Goal: Task Accomplishment & Management: Manage account settings

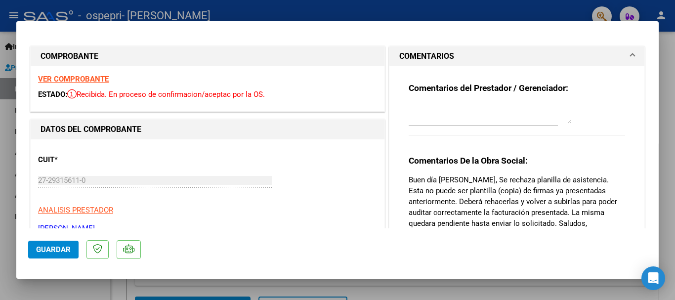
click at [2, 125] on div at bounding box center [337, 150] width 675 height 300
type input "$ 0,00"
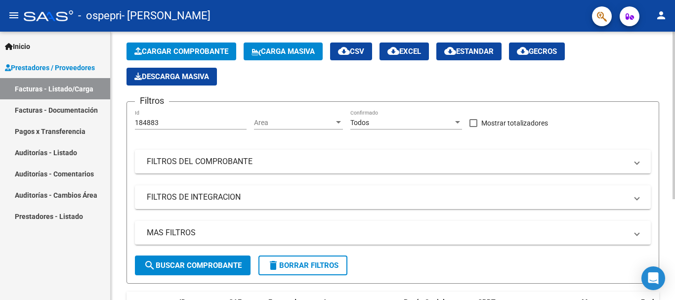
scroll to position [161, 0]
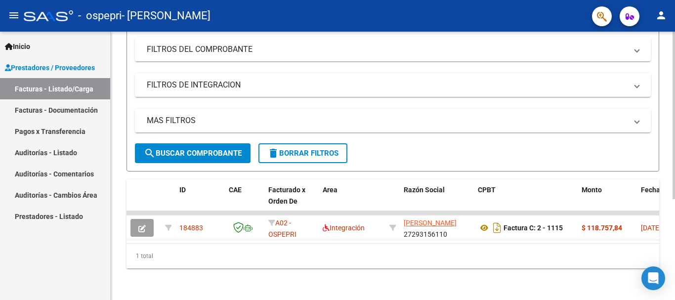
click at [671, 299] on html "menu - ospepri - [PERSON_NAME] person Inicio Instructivos Contacto OS Prestador…" at bounding box center [337, 150] width 675 height 300
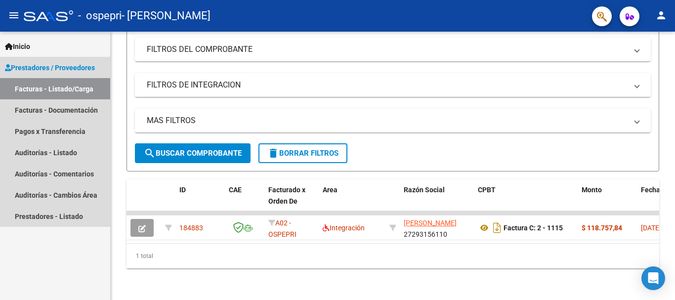
click at [49, 62] on span "Prestadores / Proveedores" at bounding box center [50, 67] width 90 height 11
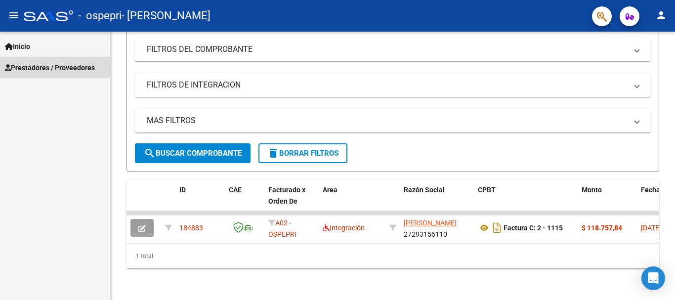
click at [73, 64] on span "Prestadores / Proveedores" at bounding box center [50, 67] width 90 height 11
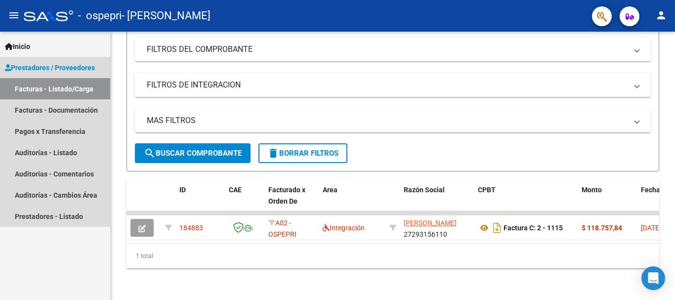
click at [68, 90] on link "Facturas - Listado/Carga" at bounding box center [55, 88] width 110 height 21
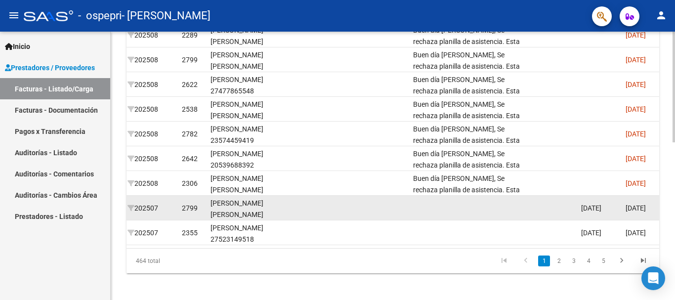
scroll to position [321, 0]
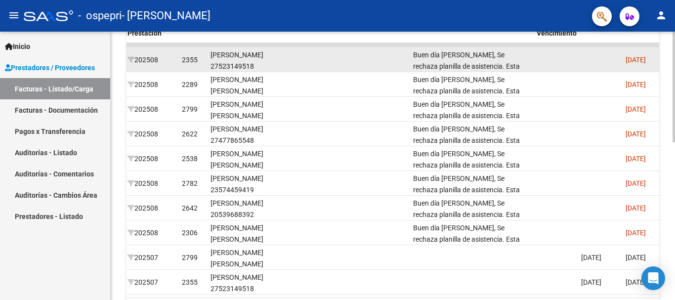
click at [274, 60] on div "[PERSON_NAME] 27523149518" at bounding box center [246, 60] width 71 height 23
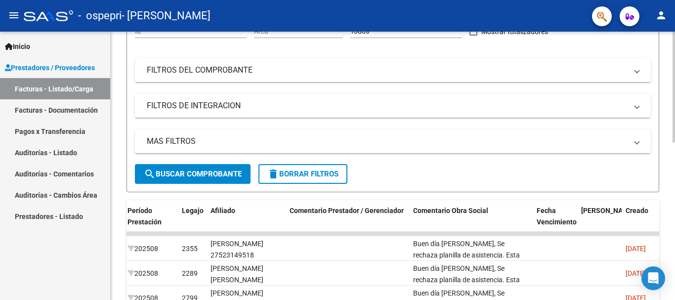
scroll to position [148, 0]
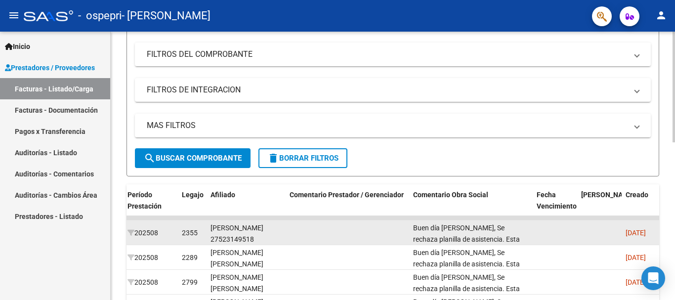
drag, startPoint x: 165, startPoint y: 216, endPoint x: 365, endPoint y: 229, distance: 200.5
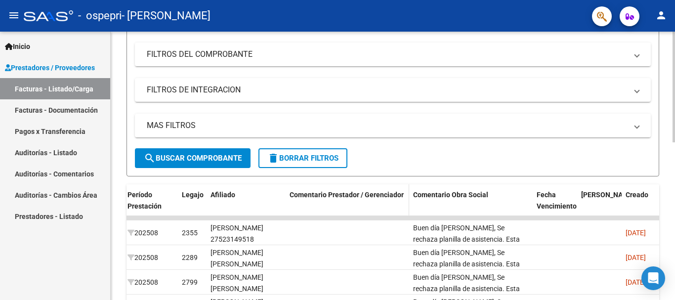
drag, startPoint x: 376, startPoint y: 217, endPoint x: 371, endPoint y: 213, distance: 6.7
drag, startPoint x: 367, startPoint y: 217, endPoint x: 264, endPoint y: 209, distance: 103.6
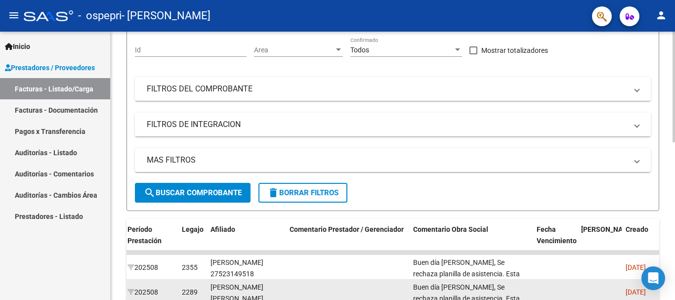
scroll to position [247, 0]
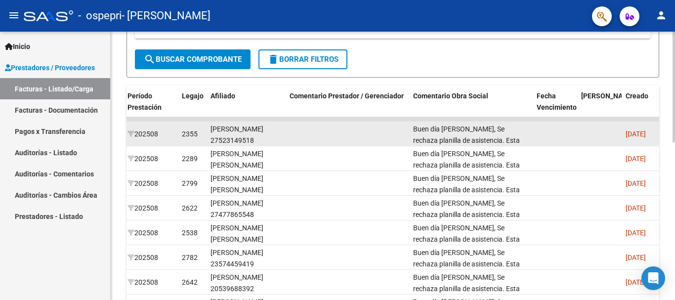
click at [243, 137] on div "[PERSON_NAME] 27523149518" at bounding box center [246, 135] width 71 height 23
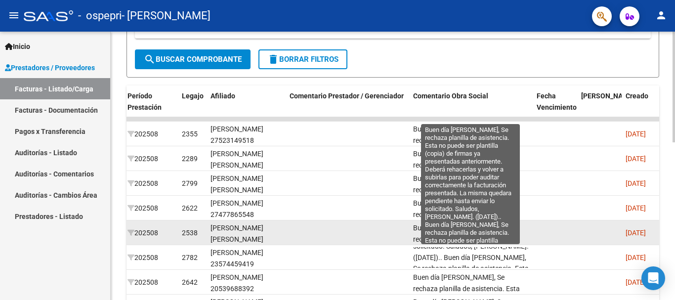
scroll to position [99, 0]
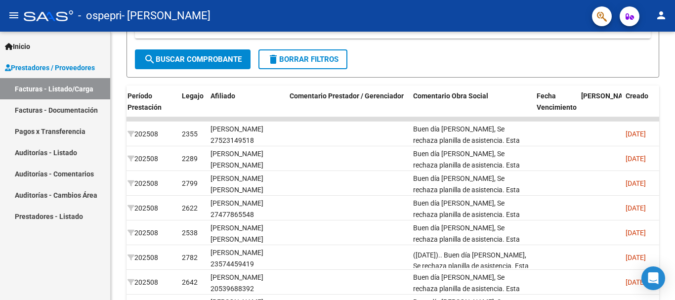
click at [62, 173] on link "Auditorías - Comentarios" at bounding box center [55, 173] width 110 height 21
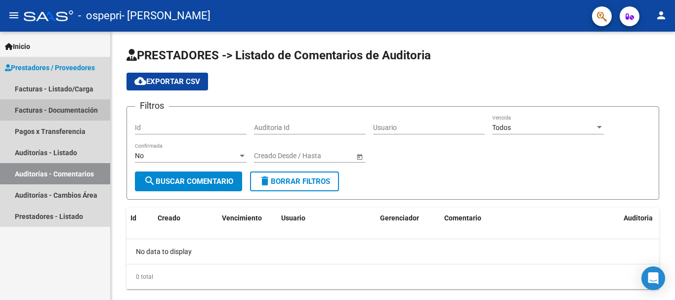
click at [70, 110] on link "Facturas - Documentación" at bounding box center [55, 109] width 110 height 21
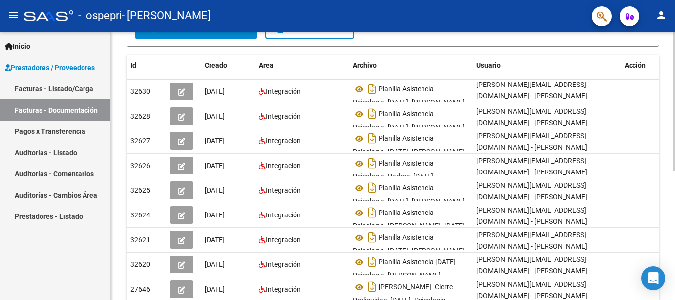
scroll to position [169, 0]
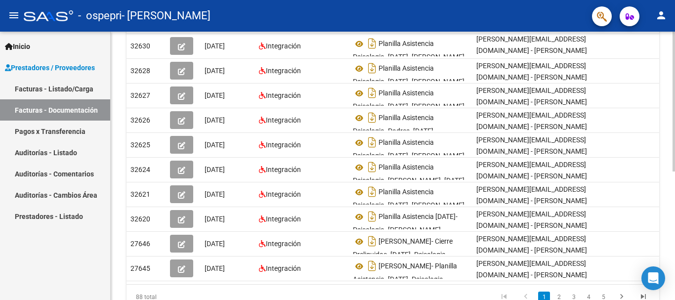
click at [671, 221] on div "PRESTADORES -> Comprobantes - Documentación Respaldatoria cloud_download Export…" at bounding box center [394, 86] width 567 height 507
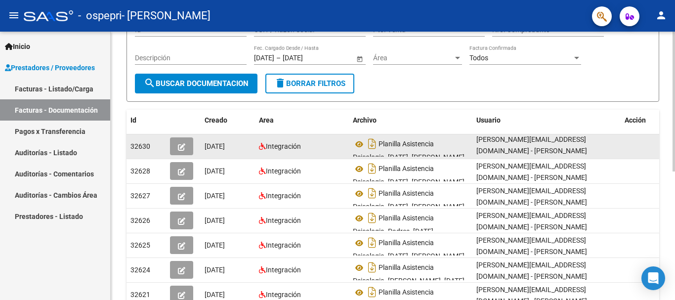
scroll to position [99, 0]
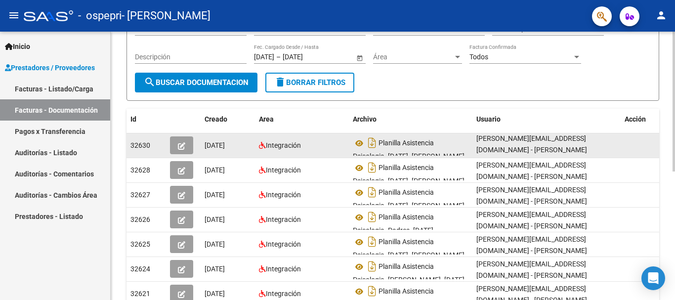
click at [183, 145] on icon "button" at bounding box center [181, 145] width 7 height 7
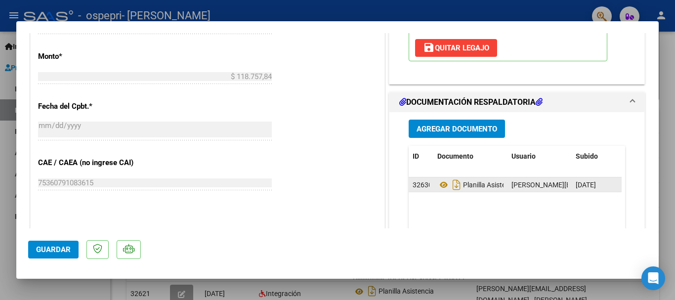
scroll to position [494, 0]
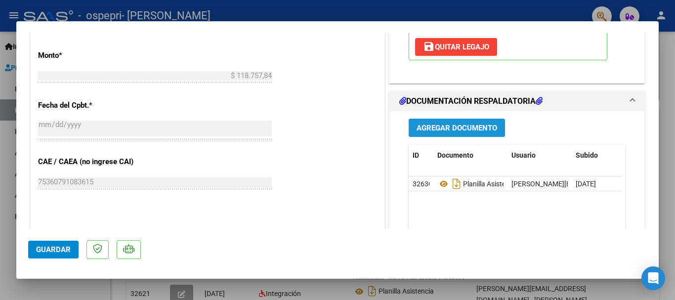
click at [461, 126] on span "Agregar Documento" at bounding box center [457, 128] width 81 height 9
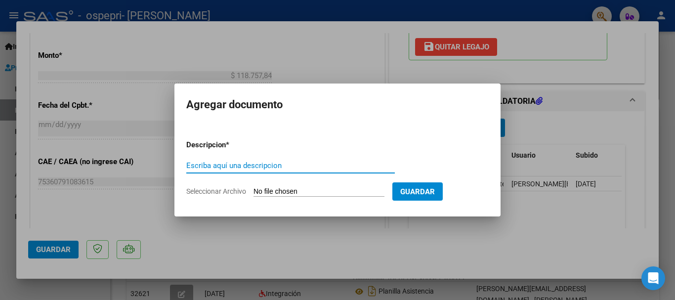
click at [305, 191] on input "Seleccionar Archivo" at bounding box center [318, 191] width 131 height 9
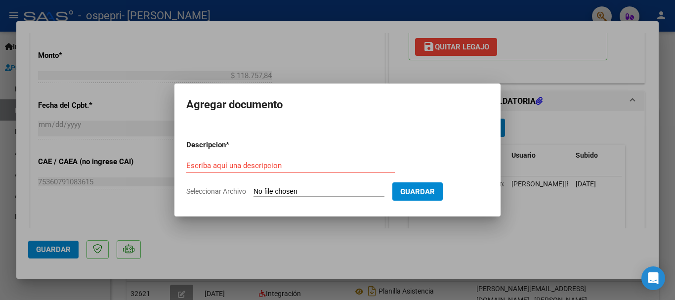
type input "C:\fakepath\[PERSON_NAME]- Planilla Asistencia- [DATE].pdf"
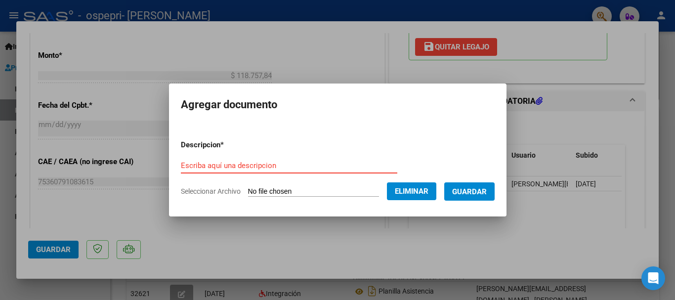
drag, startPoint x: 330, startPoint y: 165, endPoint x: 335, endPoint y: 165, distance: 5.0
click at [335, 165] on input "Escriba aquí una descripcion" at bounding box center [289, 165] width 216 height 9
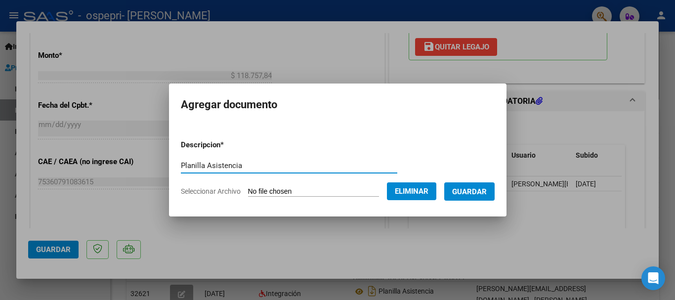
type input "Planilla Asistencia"
click at [468, 193] on span "Guardar" at bounding box center [469, 191] width 35 height 9
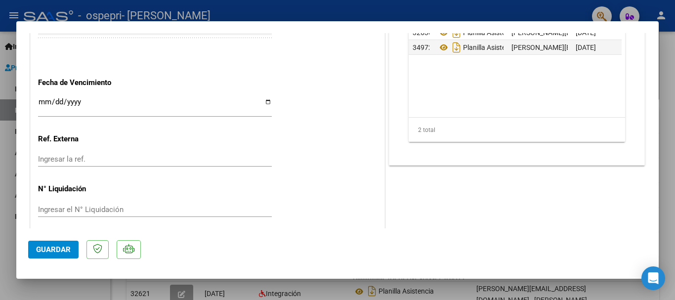
scroll to position [653, 0]
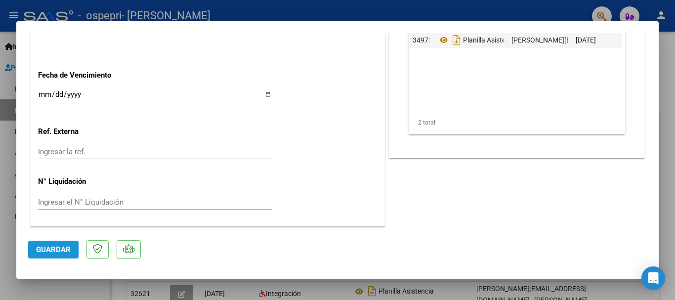
click at [45, 253] on span "Guardar" at bounding box center [53, 249] width 35 height 9
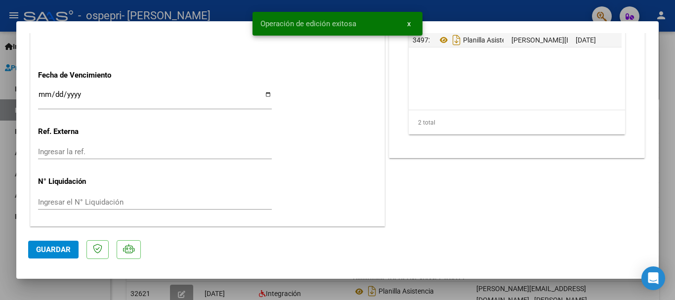
click at [410, 25] on span "x" at bounding box center [408, 23] width 3 height 9
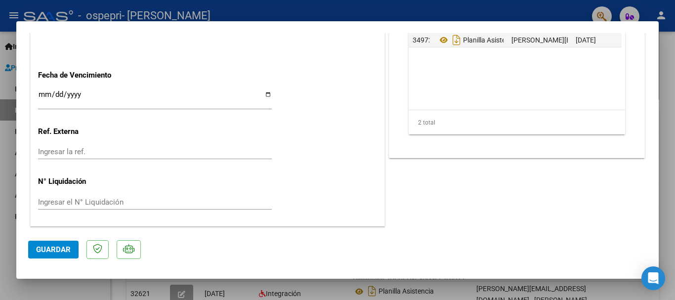
click at [5, 156] on div at bounding box center [337, 150] width 675 height 300
type input "$ 0,00"
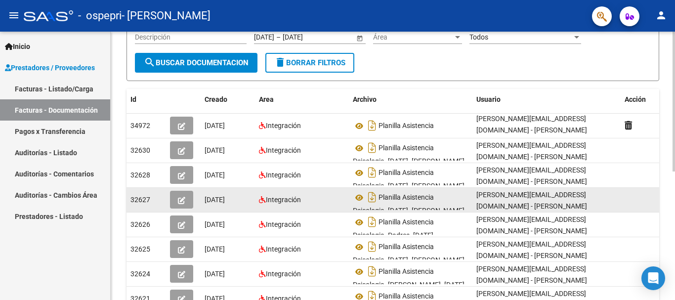
scroll to position [148, 0]
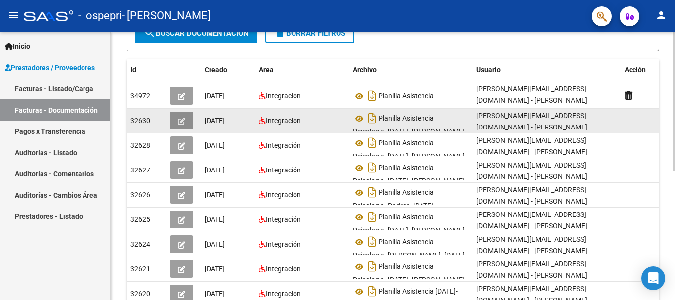
click at [184, 121] on icon "button" at bounding box center [181, 121] width 7 height 7
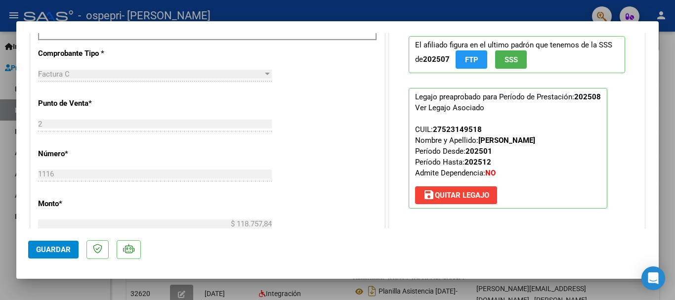
scroll to position [0, 0]
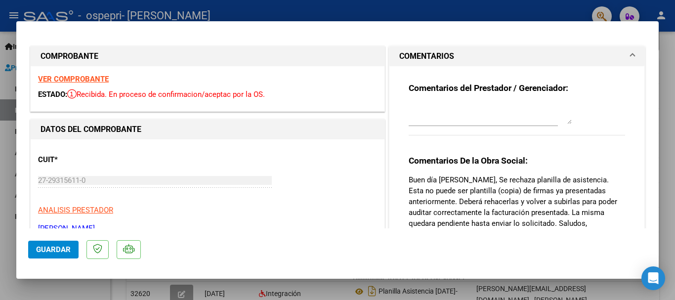
drag, startPoint x: 7, startPoint y: 137, endPoint x: 0, endPoint y: 132, distance: 8.8
click at [7, 136] on div at bounding box center [337, 150] width 675 height 300
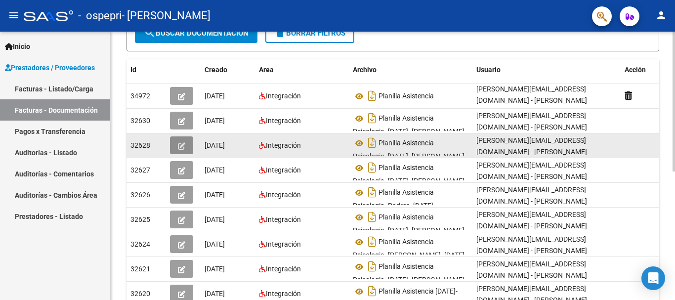
click at [183, 147] on icon "button" at bounding box center [181, 145] width 7 height 7
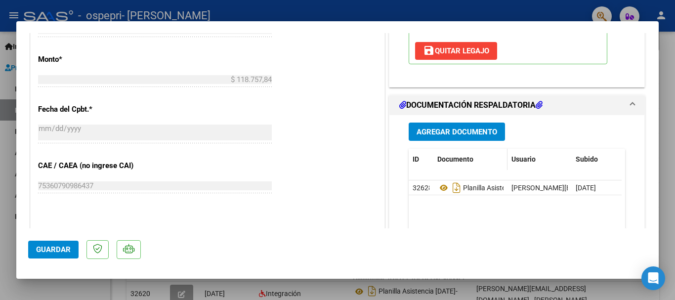
scroll to position [494, 0]
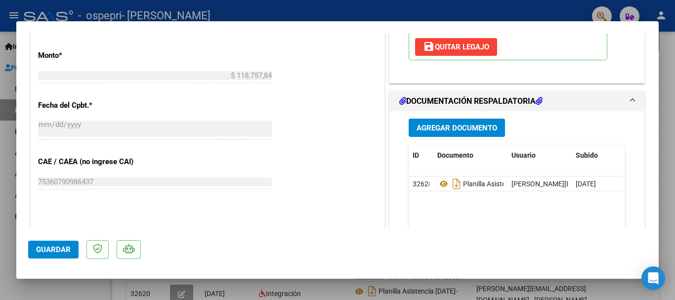
click at [441, 129] on span "Agregar Documento" at bounding box center [457, 128] width 81 height 9
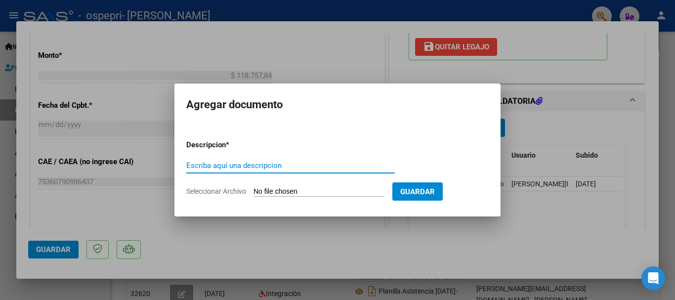
click at [328, 191] on input "Seleccionar Archivo" at bounding box center [318, 191] width 131 height 9
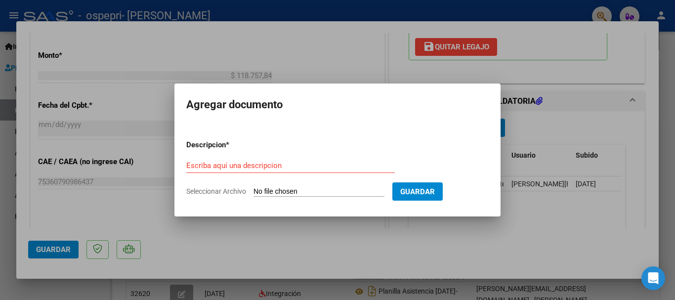
type input "C:\fakepath\[PERSON_NAME]-Planilla Asistencia- [DATE].pdf"
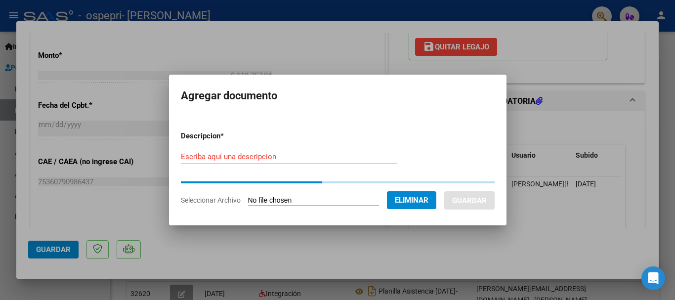
click at [222, 156] on input "Escriba aquí una descripcion" at bounding box center [289, 156] width 216 height 9
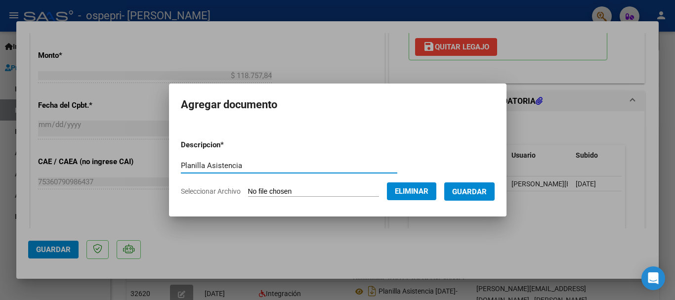
type input "Planilla Asistencia"
click at [474, 194] on span "Guardar" at bounding box center [469, 191] width 35 height 9
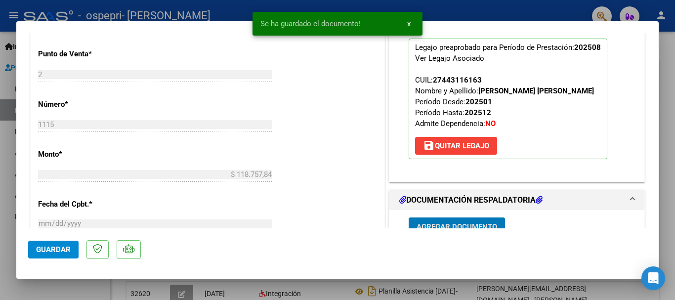
scroll to position [653, 0]
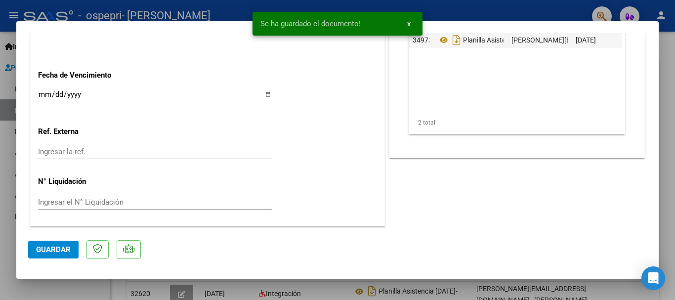
click at [43, 252] on span "Guardar" at bounding box center [53, 249] width 35 height 9
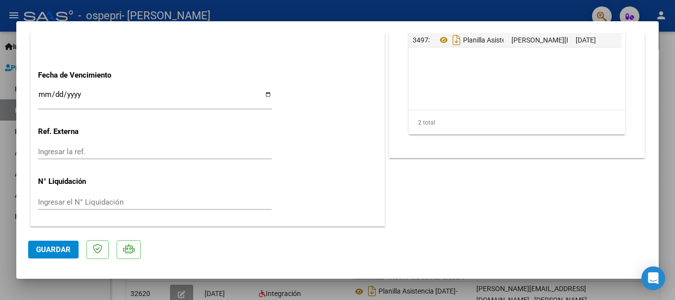
click at [5, 210] on div at bounding box center [337, 150] width 675 height 300
type input "$ 0,00"
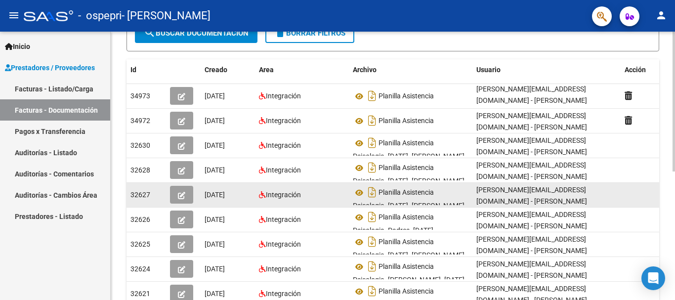
click at [185, 195] on icon "button" at bounding box center [181, 195] width 7 height 7
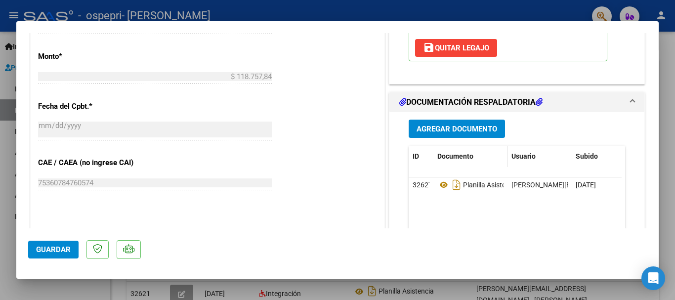
scroll to position [494, 0]
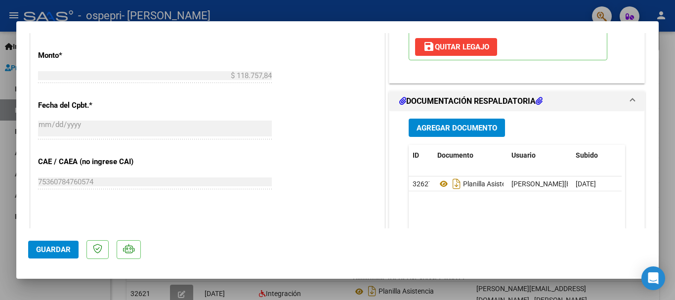
click at [472, 132] on button "Agregar Documento" at bounding box center [457, 128] width 96 height 18
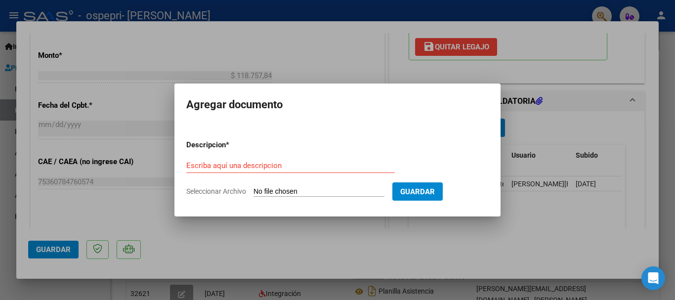
click at [266, 189] on input "Seleccionar Archivo" at bounding box center [318, 191] width 131 height 9
type input "C:\fakepath\[PERSON_NAME]-Planilla Asistencia- [DATE].pdf"
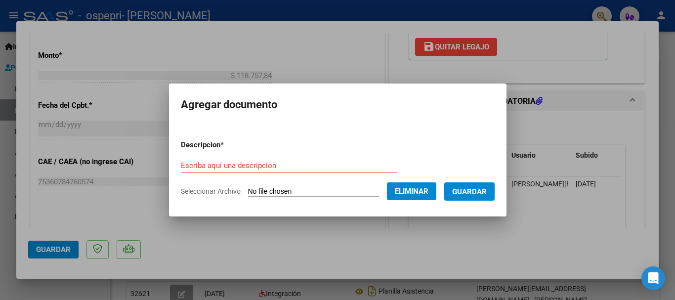
click at [233, 153] on form "Descripcion * Escriba aquí una descripcion Seleccionar Archivo Eliminar Guardar" at bounding box center [338, 168] width 314 height 72
click at [225, 168] on input "Escriba aquí una descripcion" at bounding box center [289, 165] width 216 height 9
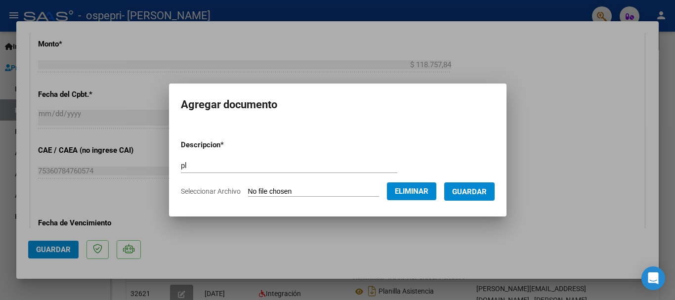
scroll to position [0, 0]
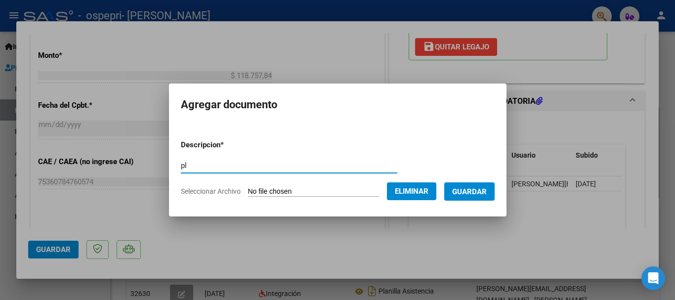
type input "p"
type input "Planilla Asistencia"
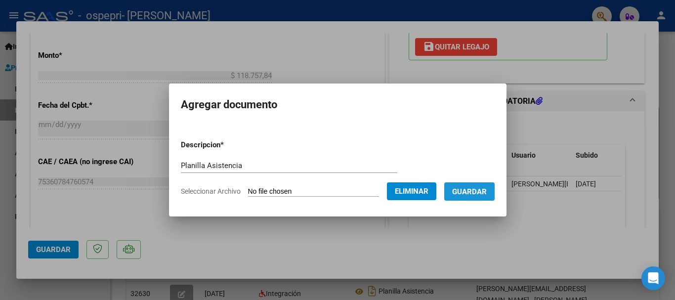
click at [487, 190] on span "Guardar" at bounding box center [469, 191] width 35 height 9
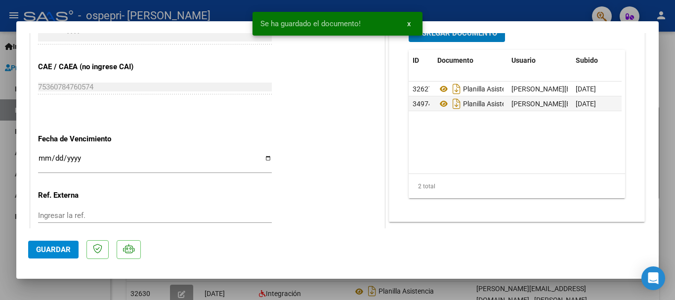
scroll to position [593, 0]
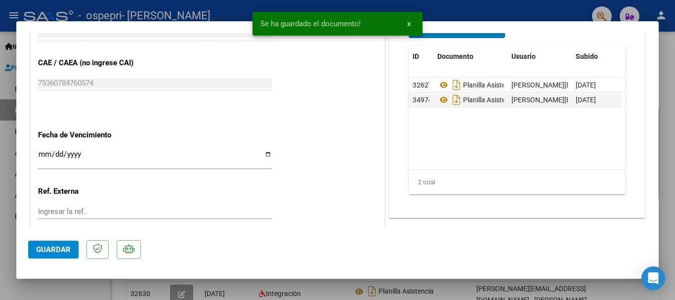
click at [51, 251] on span "Guardar" at bounding box center [53, 249] width 35 height 9
click at [4, 200] on div at bounding box center [337, 150] width 675 height 300
type input "$ 0,00"
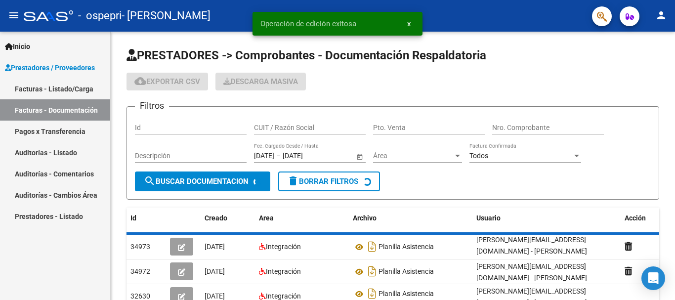
scroll to position [180, 0]
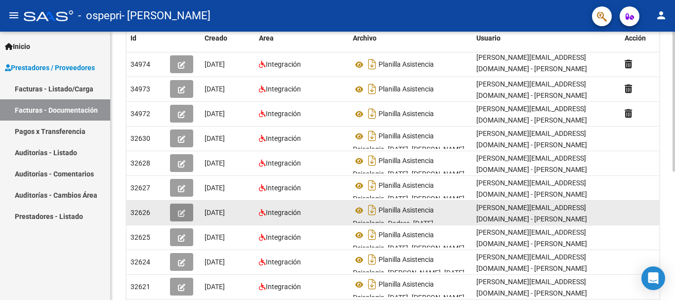
click at [186, 211] on button "button" at bounding box center [181, 213] width 23 height 18
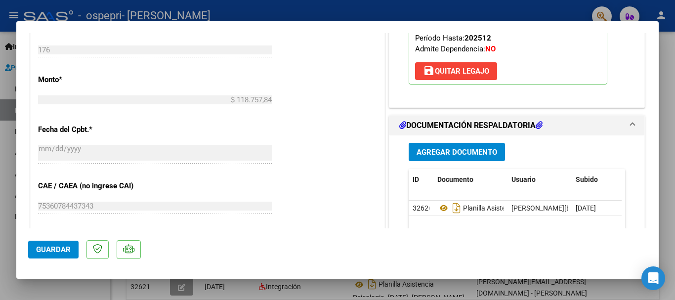
scroll to position [494, 0]
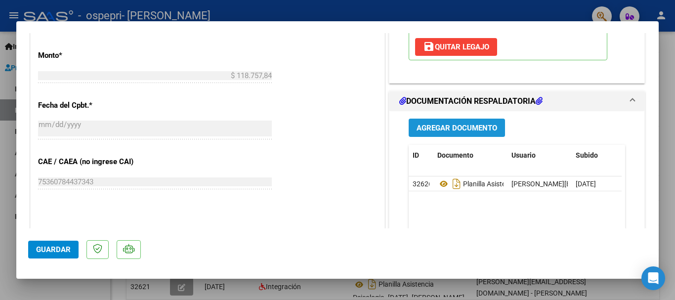
click at [465, 131] on span "Agregar Documento" at bounding box center [457, 128] width 81 height 9
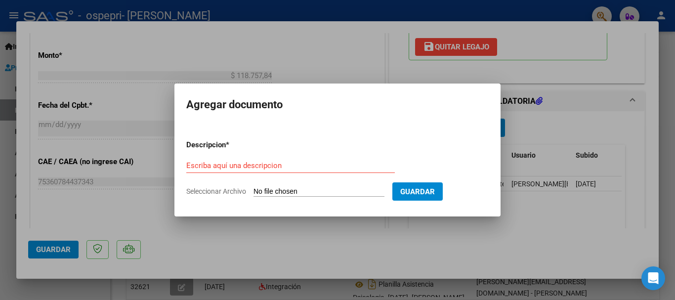
click at [316, 193] on input "Seleccionar Archivo" at bounding box center [318, 191] width 131 height 9
type input "C:\fakepath\[PERSON_NAME]- Planilla Asistencia- [DATE].pdf"
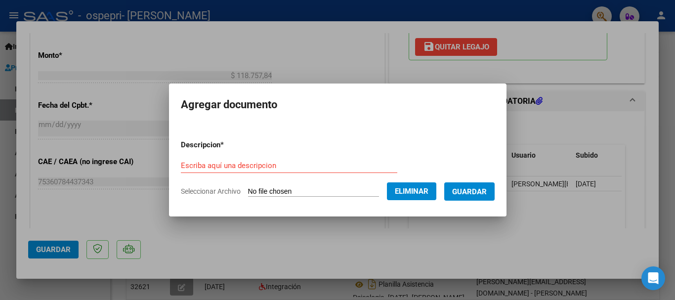
click at [216, 168] on input "Escriba aquí una descripcion" at bounding box center [289, 165] width 216 height 9
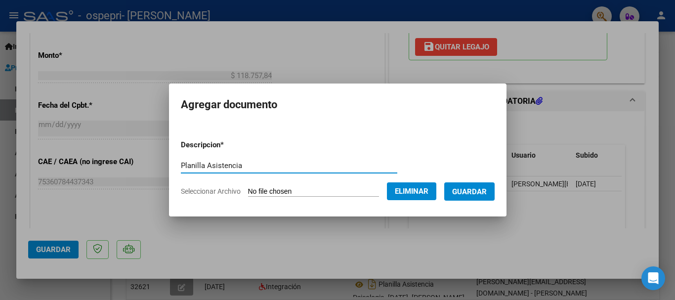
type input "Planilla Asistencia"
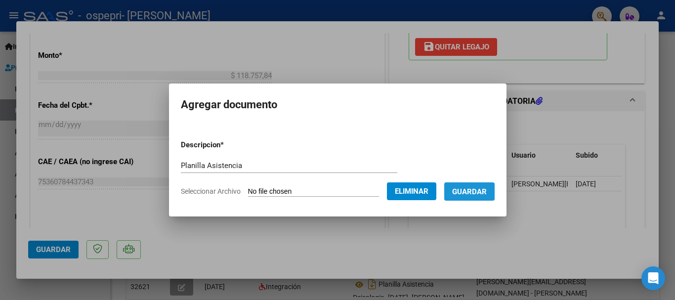
click at [477, 197] on button "Guardar" at bounding box center [469, 191] width 50 height 18
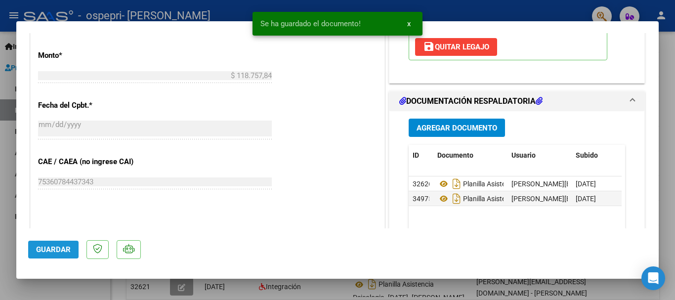
click at [45, 250] on span "Guardar" at bounding box center [53, 249] width 35 height 9
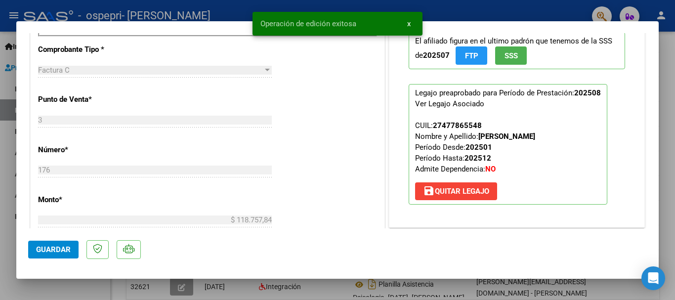
scroll to position [346, 0]
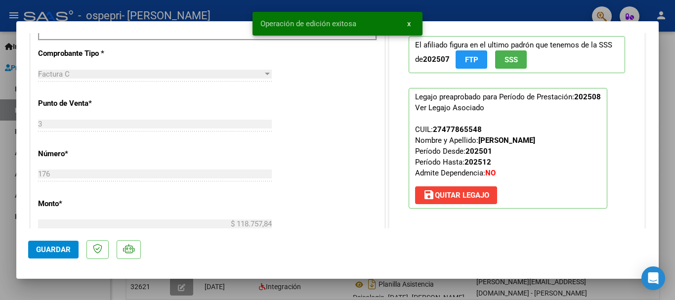
click at [0, 152] on div at bounding box center [337, 150] width 675 height 300
type input "$ 0,00"
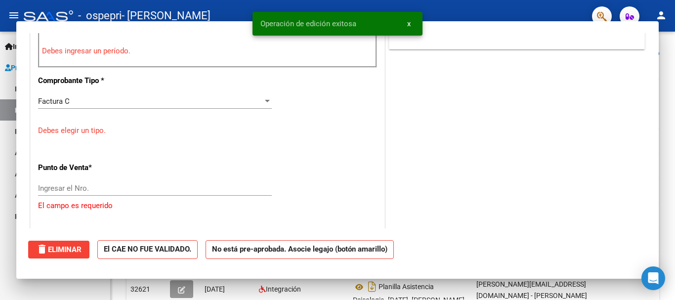
scroll to position [0, 0]
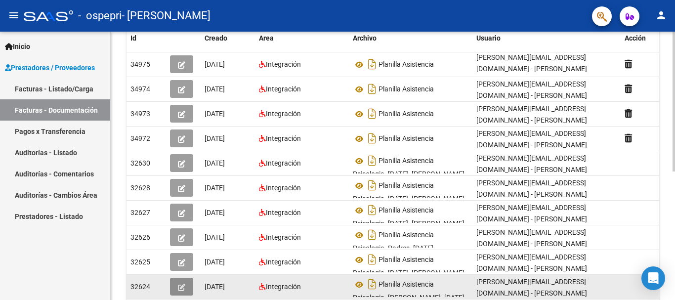
click at [177, 287] on button "button" at bounding box center [181, 287] width 23 height 18
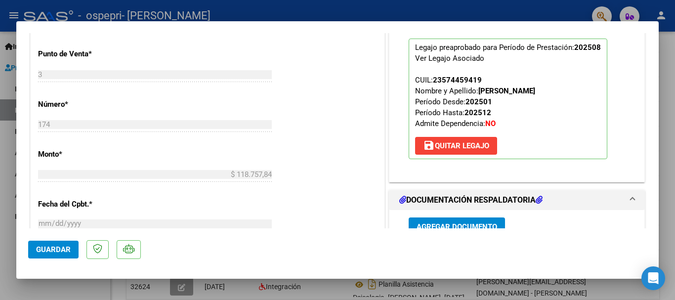
scroll to position [494, 0]
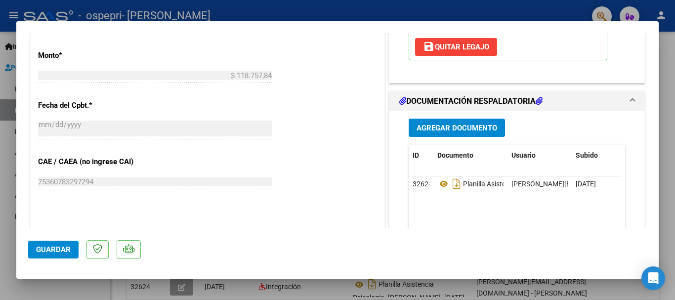
click at [452, 127] on span "Agregar Documento" at bounding box center [457, 128] width 81 height 9
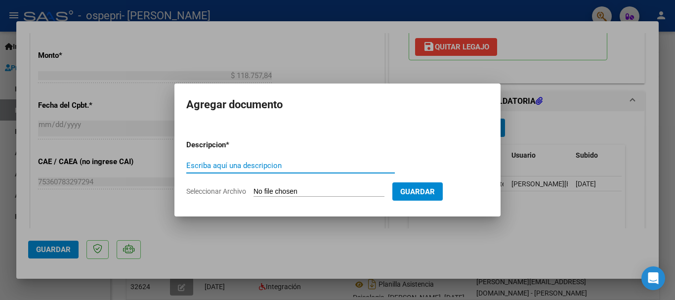
click at [295, 191] on input "Seleccionar Archivo" at bounding box center [318, 191] width 131 height 9
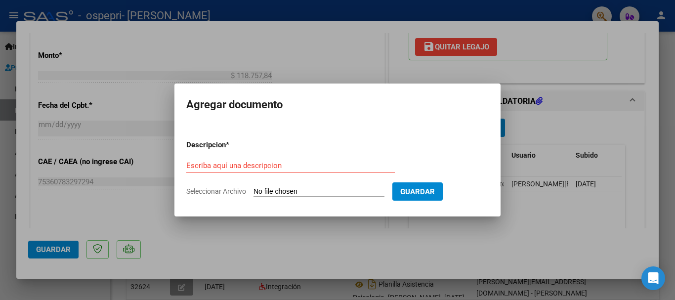
type input "C:\fakepath\[PERSON_NAME]- Planilla Asistencia- [DATE].pdf"
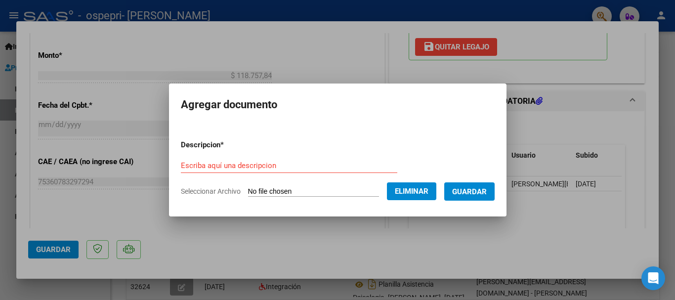
click at [233, 153] on form "Descripcion * Escriba aquí una descripcion Seleccionar Archivo Eliminar Guardar" at bounding box center [338, 168] width 314 height 72
click at [262, 166] on input "Escriba aquí una descripcion" at bounding box center [289, 165] width 216 height 9
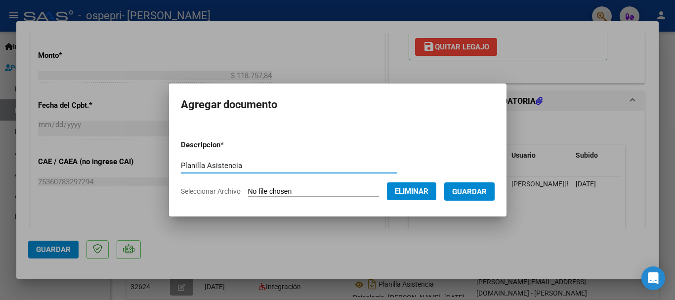
type input "Planilla Asistencia"
click at [475, 193] on span "Guardar" at bounding box center [469, 191] width 35 height 9
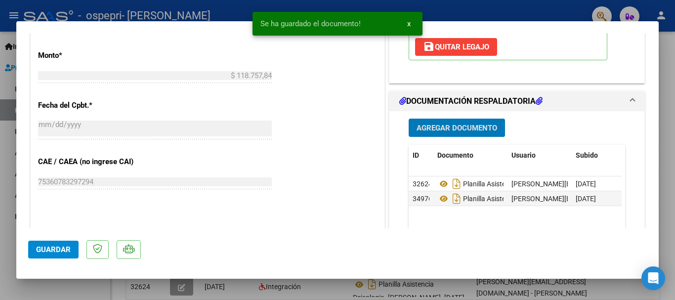
click at [59, 250] on span "Guardar" at bounding box center [53, 249] width 35 height 9
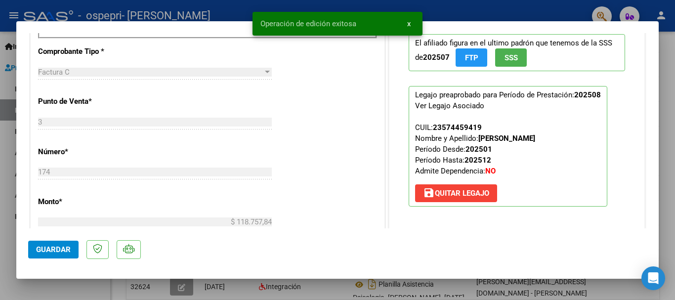
scroll to position [346, 0]
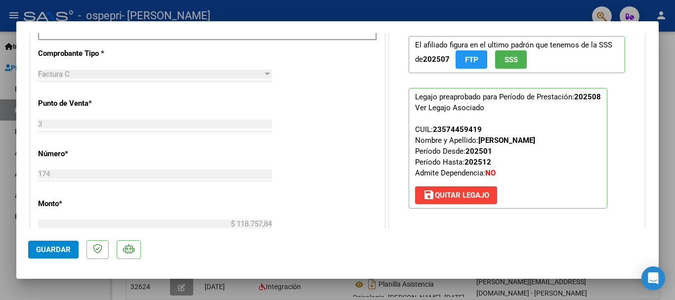
click at [7, 202] on div at bounding box center [337, 150] width 675 height 300
type input "$ 0,00"
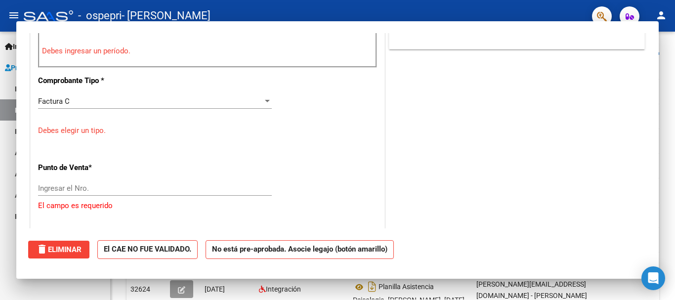
scroll to position [373, 0]
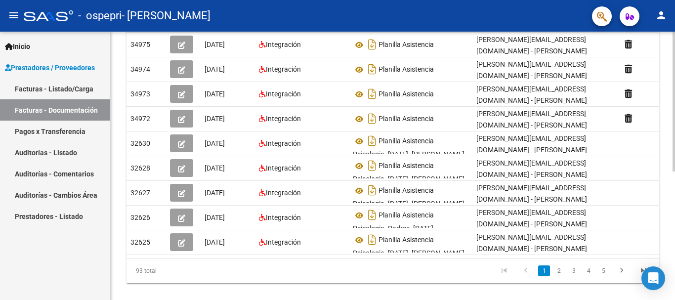
click at [674, 174] on div at bounding box center [674, 222] width 2 height 140
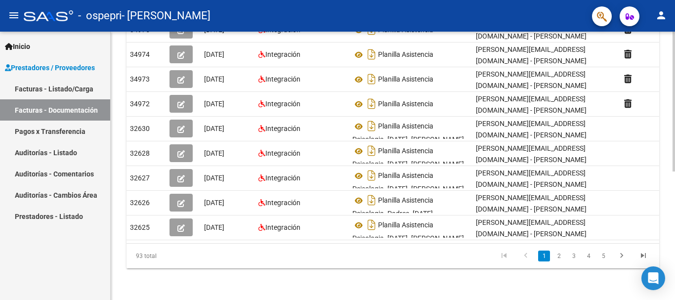
scroll to position [0, 0]
click at [623, 256] on icon "go to next page" at bounding box center [621, 257] width 13 height 12
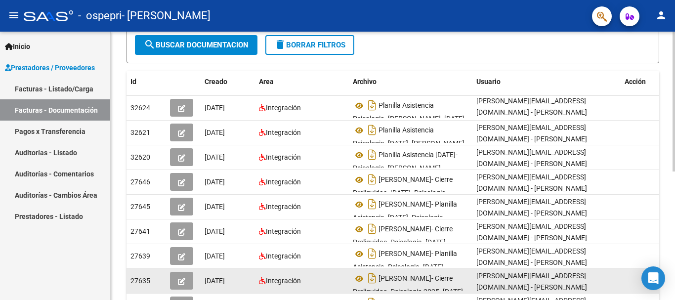
scroll to position [99, 0]
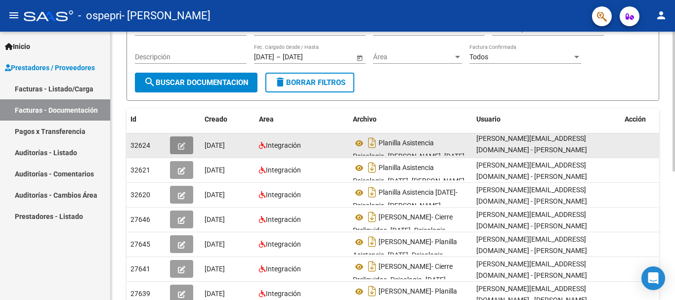
click at [183, 147] on icon "button" at bounding box center [181, 145] width 7 height 7
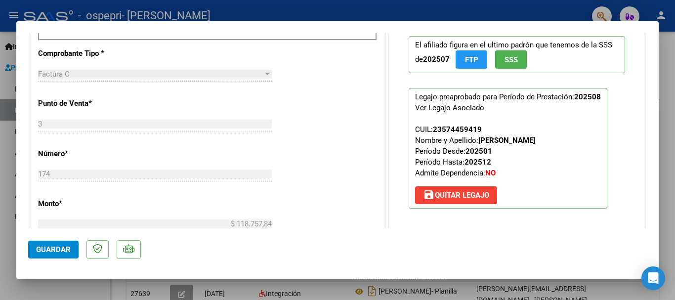
scroll to position [395, 0]
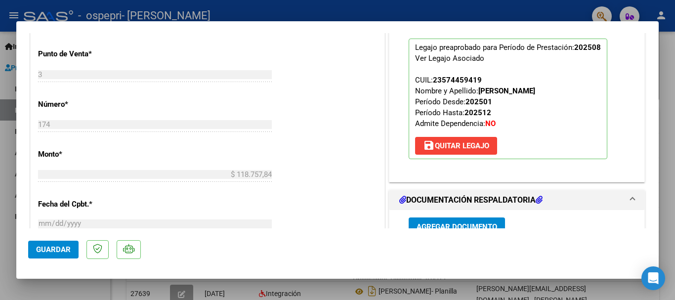
click at [0, 187] on div at bounding box center [337, 150] width 675 height 300
type input "$ 0,00"
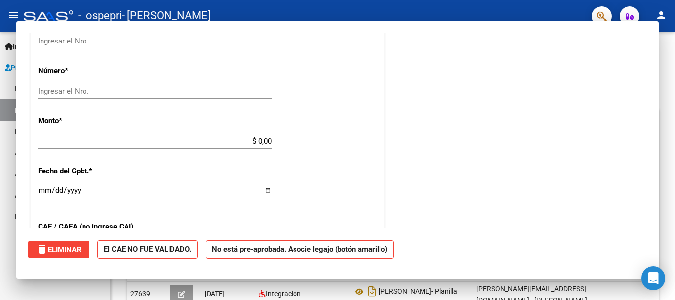
scroll to position [0, 0]
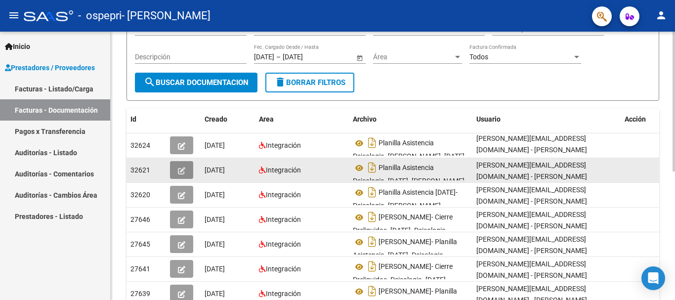
click at [186, 171] on button "button" at bounding box center [181, 170] width 23 height 18
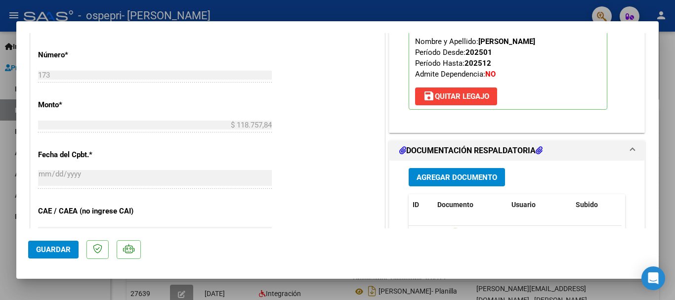
scroll to position [494, 0]
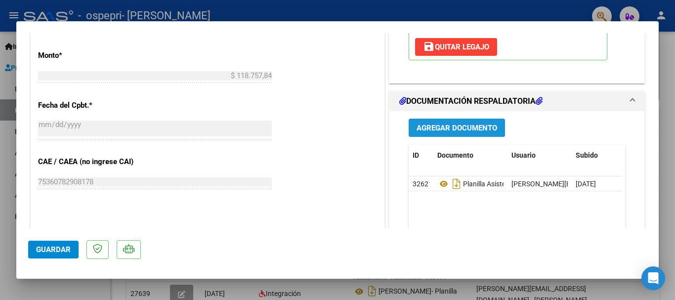
click at [460, 126] on span "Agregar Documento" at bounding box center [457, 128] width 81 height 9
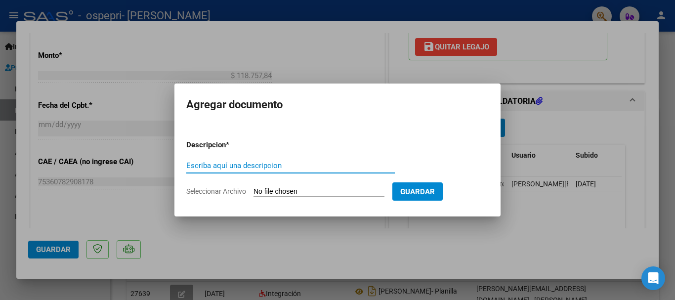
click at [271, 192] on input "Seleccionar Archivo" at bounding box center [318, 191] width 131 height 9
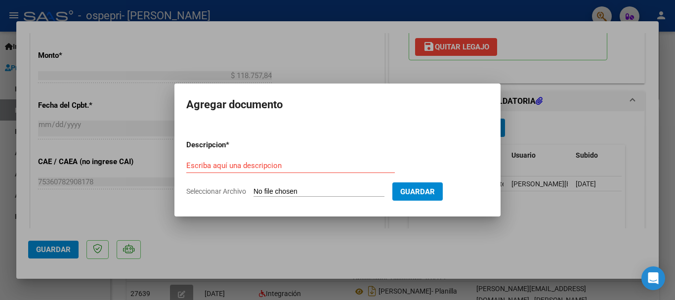
type input "C:\fakepath\[PERSON_NAME]- Planilla Asistencia- [DATE].pdf"
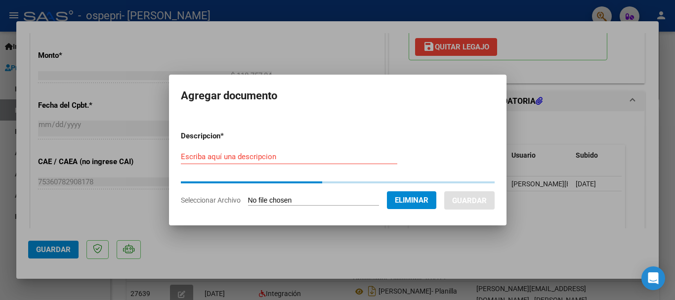
click at [220, 156] on input "Escriba aquí una descripcion" at bounding box center [289, 156] width 216 height 9
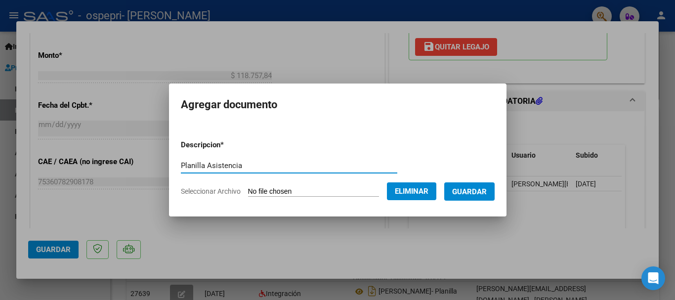
type input "Planilla Asistencia"
click at [473, 192] on span "Guardar" at bounding box center [469, 191] width 35 height 9
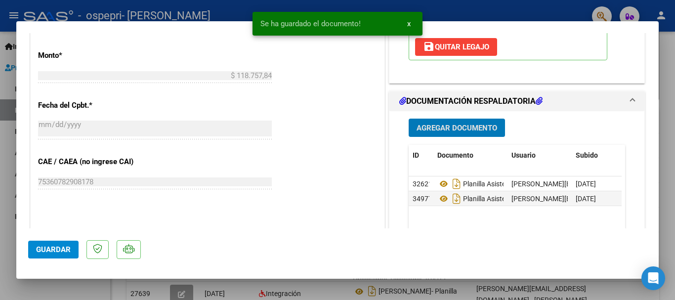
click at [69, 248] on span "Guardar" at bounding box center [53, 249] width 35 height 9
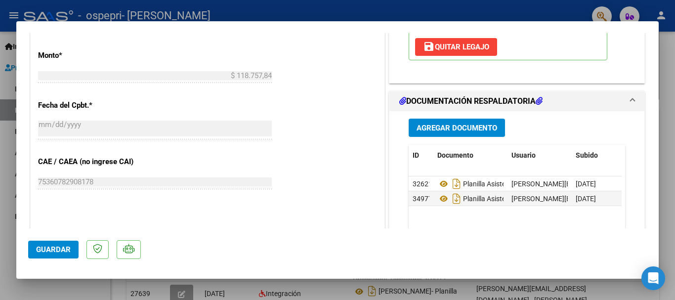
click at [3, 231] on div at bounding box center [337, 150] width 675 height 300
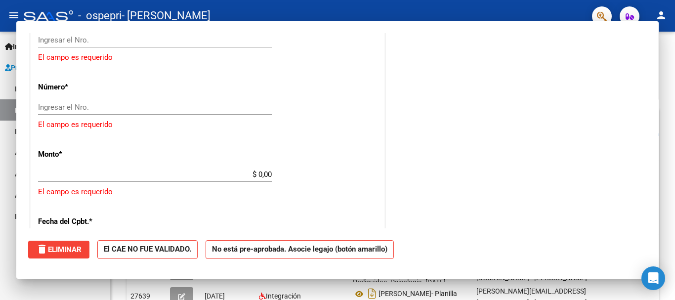
scroll to position [0, 0]
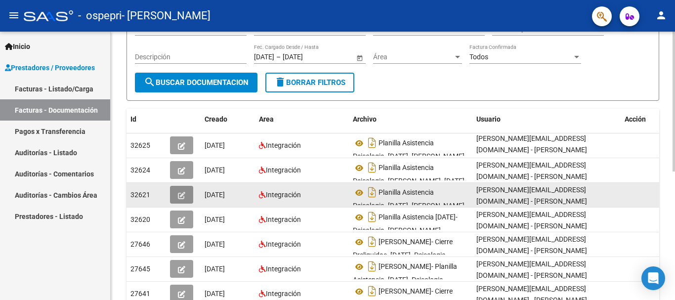
click at [184, 196] on icon "button" at bounding box center [181, 195] width 7 height 7
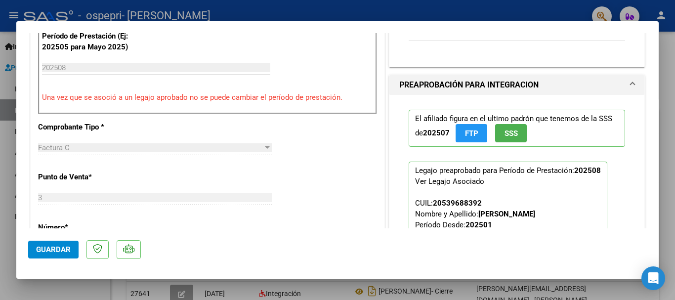
scroll to position [296, 0]
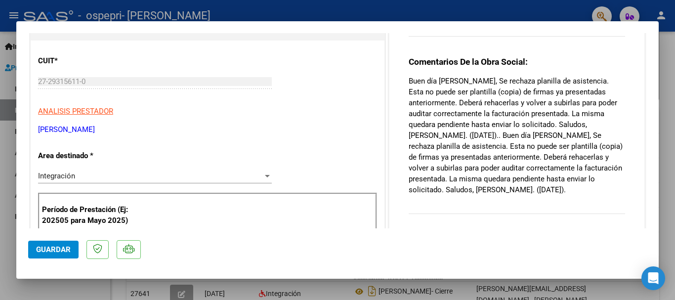
click at [1, 153] on div at bounding box center [337, 150] width 675 height 300
type input "$ 0,00"
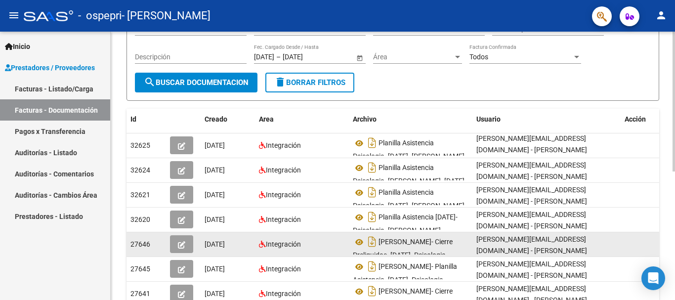
click at [180, 245] on icon "button" at bounding box center [181, 244] width 7 height 7
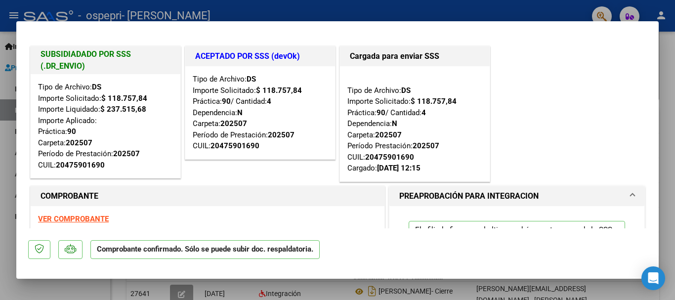
click at [1, 179] on div at bounding box center [337, 150] width 675 height 300
type input "$ 0,00"
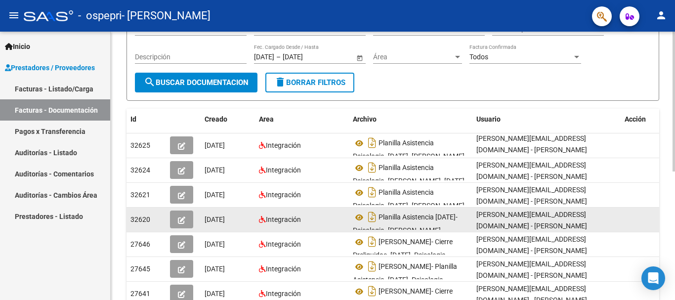
click at [179, 217] on icon "button" at bounding box center [181, 219] width 7 height 7
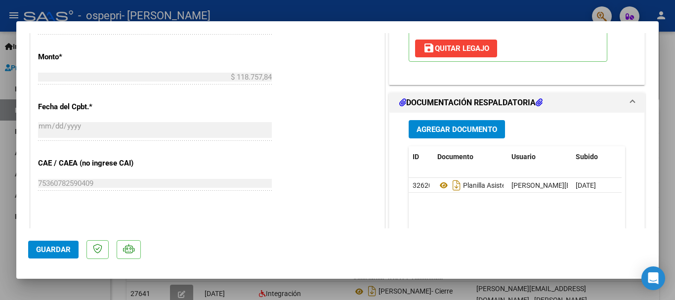
scroll to position [494, 0]
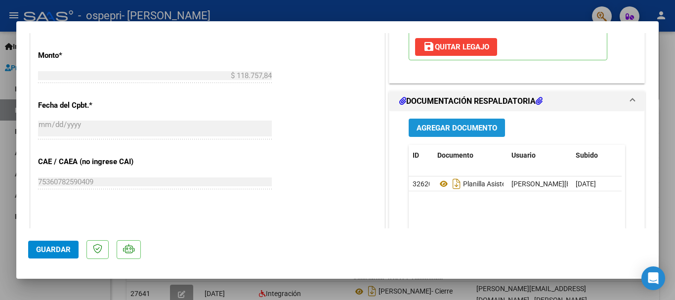
click at [463, 129] on span "Agregar Documento" at bounding box center [457, 128] width 81 height 9
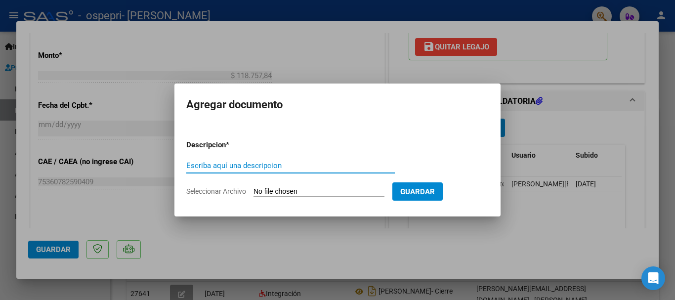
click at [288, 189] on input "Seleccionar Archivo" at bounding box center [318, 191] width 131 height 9
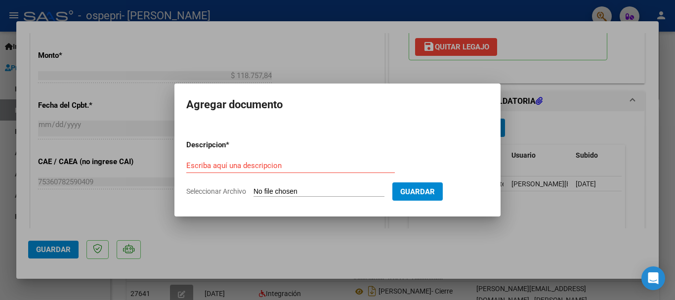
type input "C:\fakepath\[PERSON_NAME]- Planilla Asistencia- [DATE].pdf"
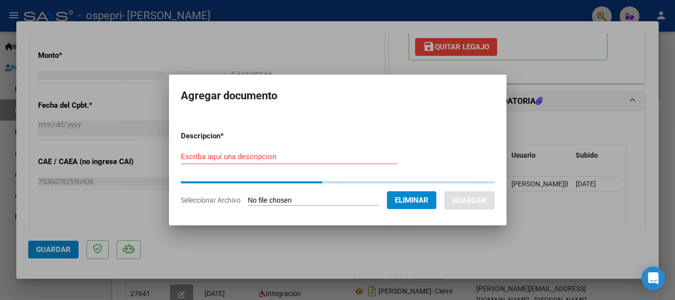
click at [225, 157] on form "Descripcion * Escriba aquí una descripcion Seleccionar Archivo Eliminar Guardar" at bounding box center [338, 168] width 314 height 90
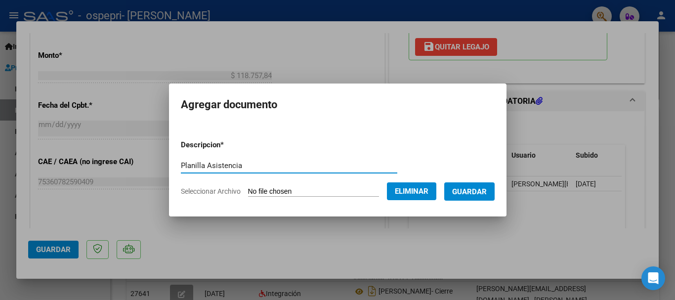
type input "Planilla Asistencia"
click at [488, 201] on form "Descripcion * Planilla Asistencia Escriba aquí una descripcion Seleccionar Arch…" at bounding box center [338, 168] width 314 height 72
click at [487, 192] on span "Guardar" at bounding box center [469, 191] width 35 height 9
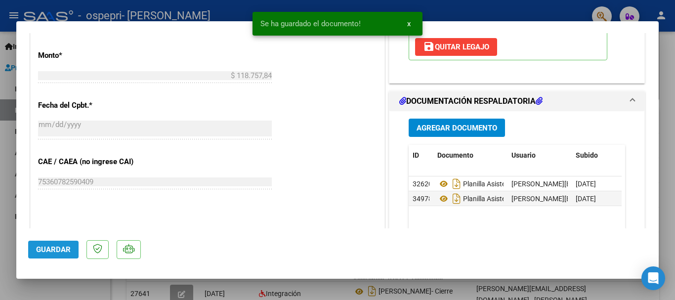
click at [56, 247] on span "Guardar" at bounding box center [53, 249] width 35 height 9
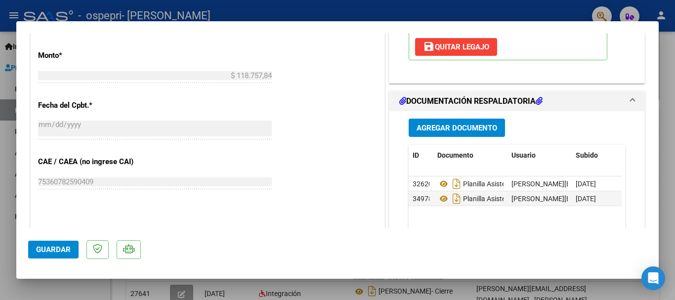
click at [6, 151] on div at bounding box center [337, 150] width 675 height 300
type input "$ 0,00"
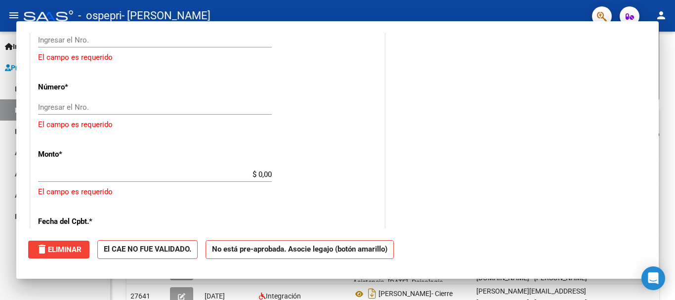
scroll to position [576, 0]
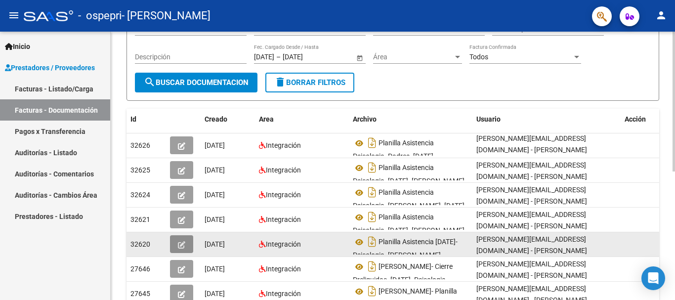
click at [178, 248] on icon "button" at bounding box center [181, 244] width 7 height 7
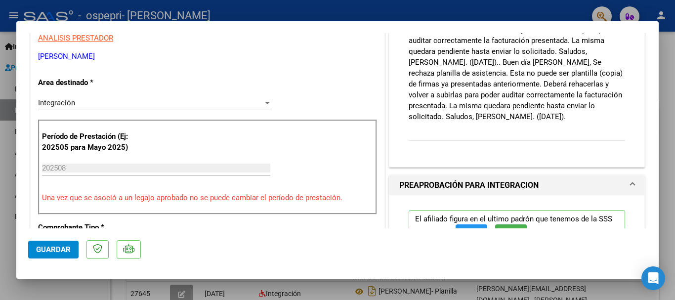
scroll to position [0, 0]
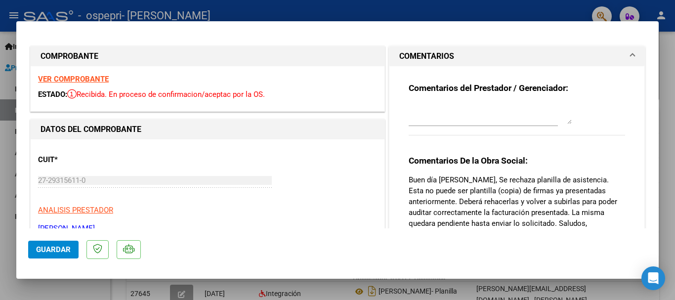
click at [4, 185] on div at bounding box center [337, 150] width 675 height 300
type input "$ 0,00"
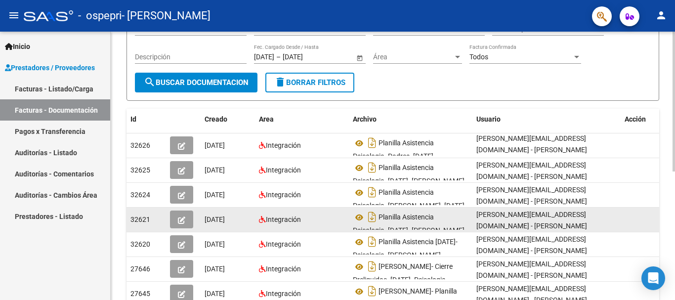
click at [185, 220] on icon "button" at bounding box center [181, 219] width 7 height 7
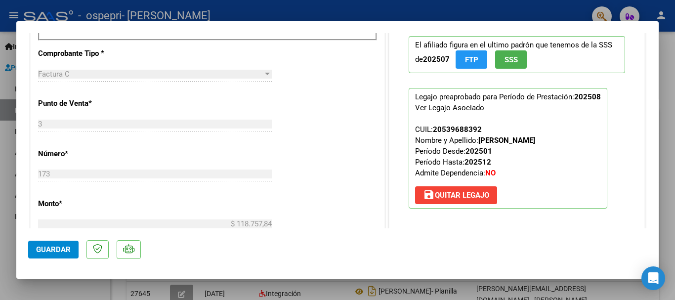
scroll to position [99, 0]
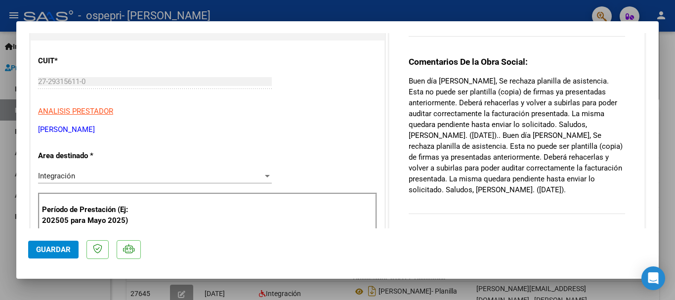
click at [0, 156] on div at bounding box center [337, 150] width 675 height 300
type input "$ 0,00"
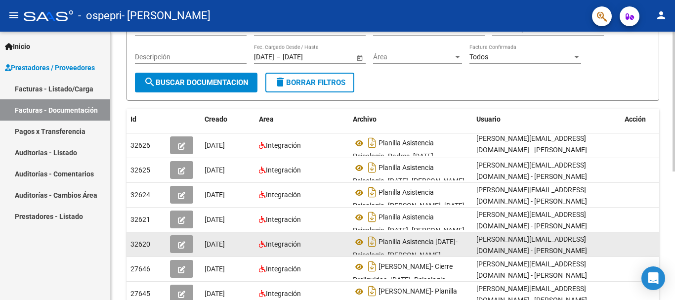
scroll to position [148, 0]
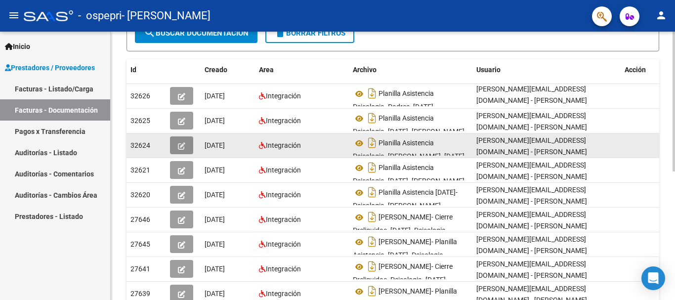
click at [182, 145] on icon "button" at bounding box center [181, 145] width 7 height 7
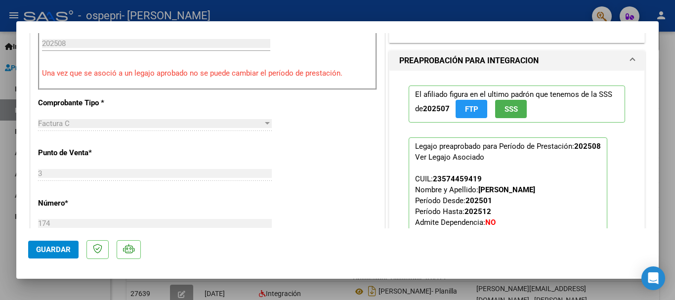
scroll to position [0, 0]
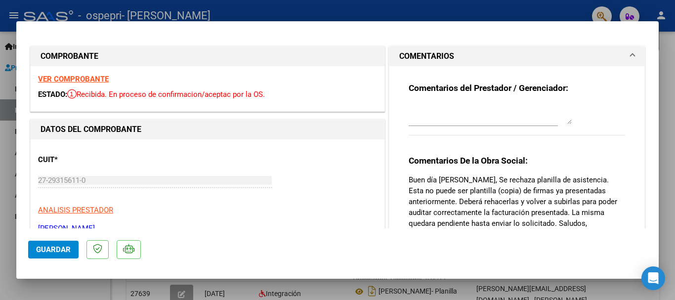
click at [8, 172] on div at bounding box center [337, 150] width 675 height 300
type input "$ 0,00"
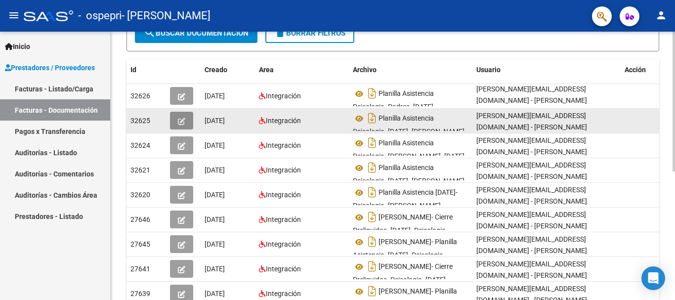
click at [185, 121] on icon "button" at bounding box center [181, 121] width 7 height 7
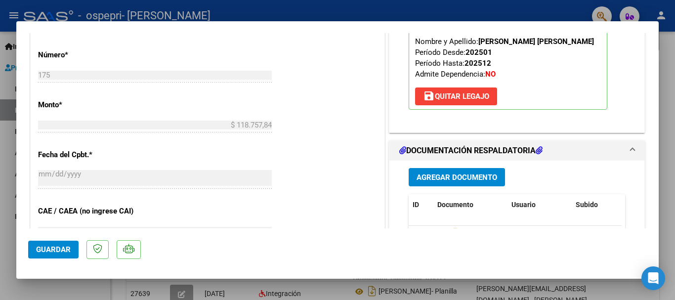
scroll to position [395, 0]
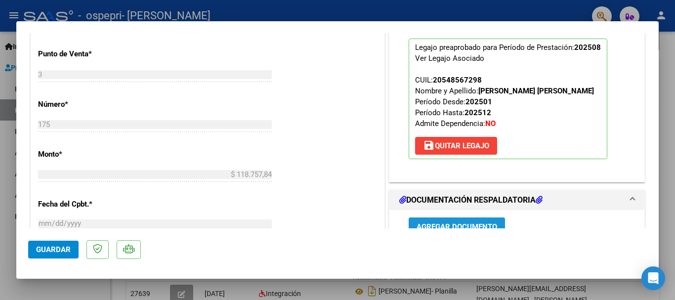
click at [462, 222] on span "Agregar Documento" at bounding box center [457, 226] width 81 height 9
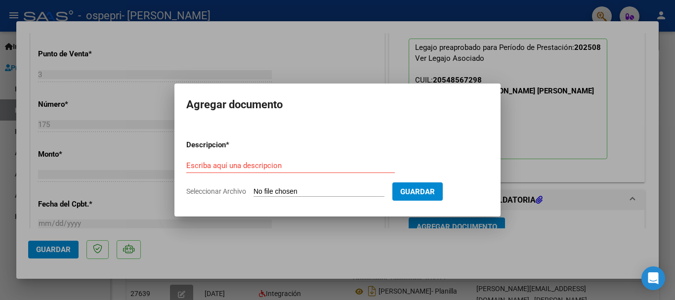
click at [285, 189] on input "Seleccionar Archivo" at bounding box center [318, 191] width 131 height 9
type input "C:\fakepath\[PERSON_NAME]- Planilla Asistencia- [DATE].pdf"
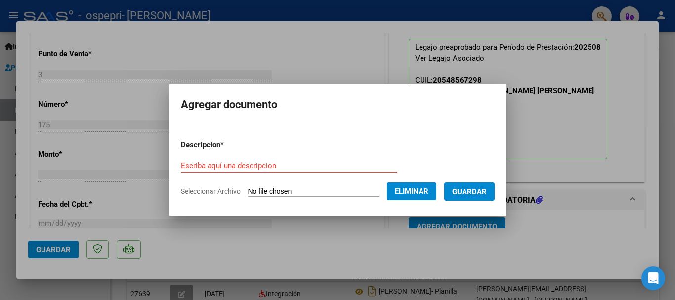
click at [191, 168] on input "Escriba aquí una descripcion" at bounding box center [289, 165] width 216 height 9
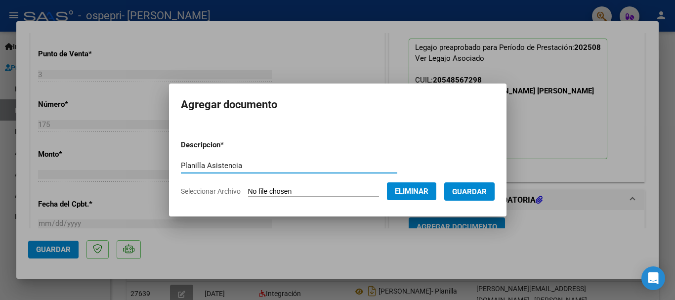
type input "Planilla Asistencia"
click at [495, 189] on button "Guardar" at bounding box center [469, 191] width 50 height 18
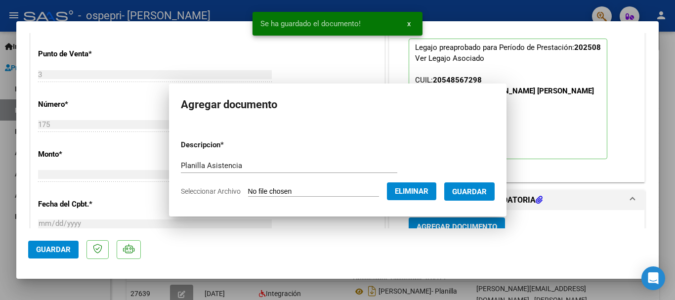
scroll to position [403, 0]
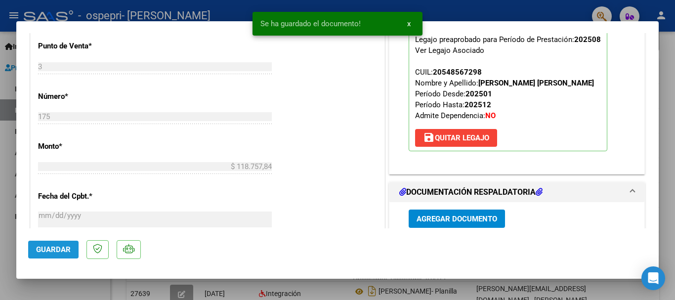
click at [69, 248] on span "Guardar" at bounding box center [53, 249] width 35 height 9
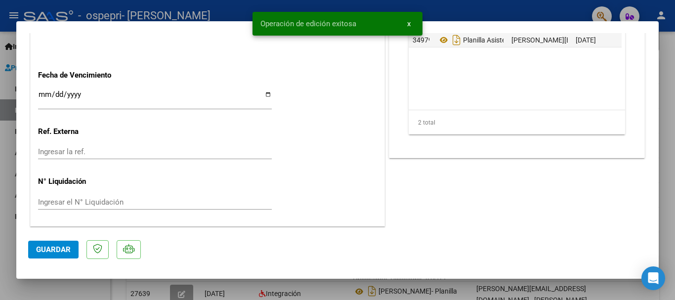
click at [0, 205] on div at bounding box center [337, 150] width 675 height 300
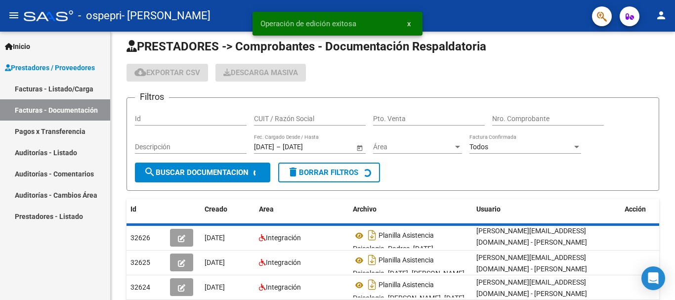
scroll to position [0, 0]
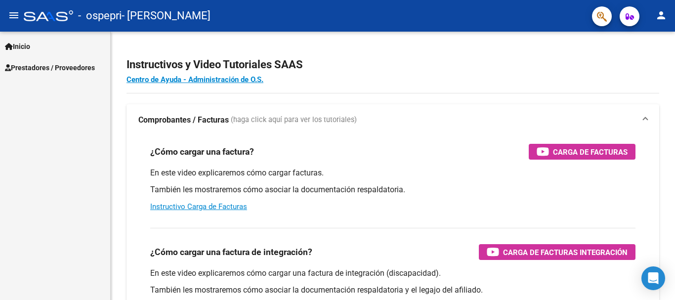
click at [65, 66] on span "Prestadores / Proveedores" at bounding box center [50, 67] width 90 height 11
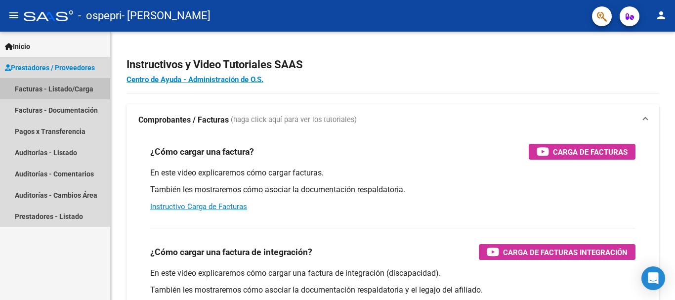
click at [74, 88] on link "Facturas - Listado/Carga" at bounding box center [55, 88] width 110 height 21
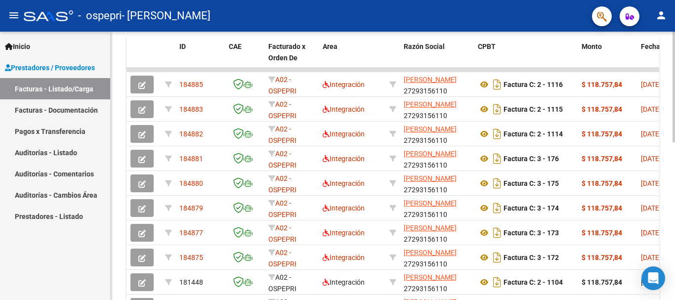
scroll to position [198, 0]
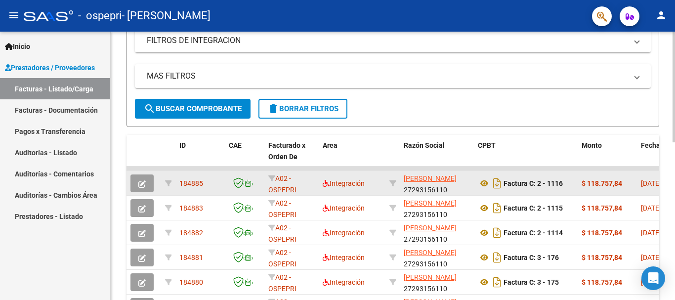
drag, startPoint x: 573, startPoint y: 168, endPoint x: 655, endPoint y: 172, distance: 82.2
click at [655, 172] on datatable-scroller "184885 A02 - OSPEPRI Integración [PERSON_NAME] 27293156110 Factura C: 2 - 1116 …" at bounding box center [392, 293] width 533 height 252
drag, startPoint x: 658, startPoint y: 167, endPoint x: 591, endPoint y: 176, distance: 67.3
click at [598, 173] on datatable-scroller "184885 A02 - OSPEPRI Integración [PERSON_NAME] 27293156110 Factura C: 2 - 1116 …" at bounding box center [392, 293] width 533 height 252
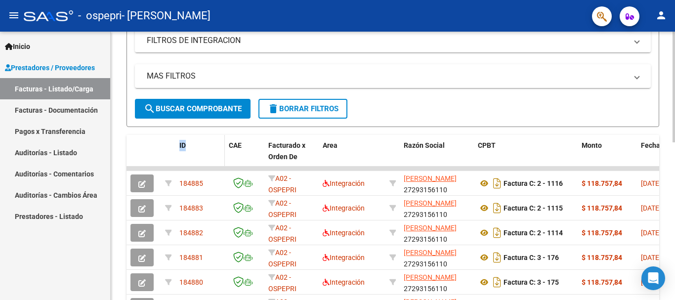
click at [205, 165] on datatable-header-cell "ID" at bounding box center [199, 156] width 49 height 43
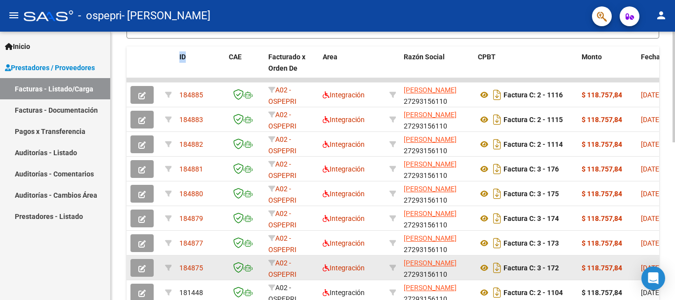
scroll to position [334, 0]
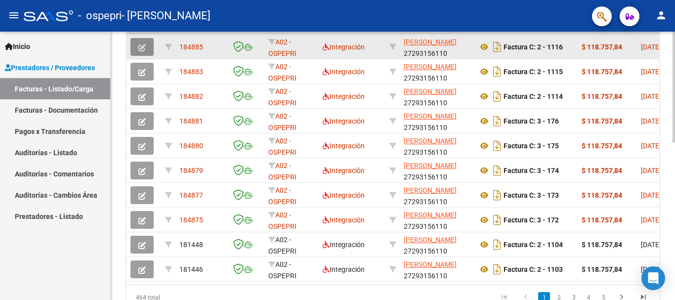
click at [141, 45] on icon "button" at bounding box center [141, 47] width 7 height 7
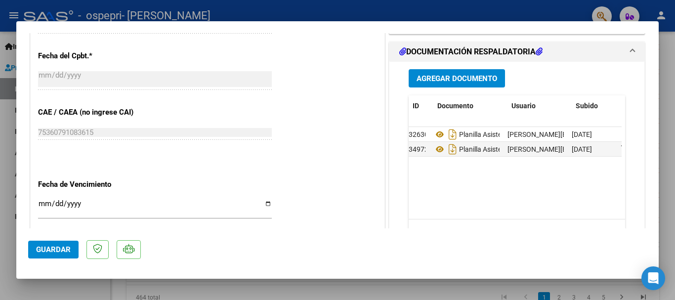
scroll to position [0, 0]
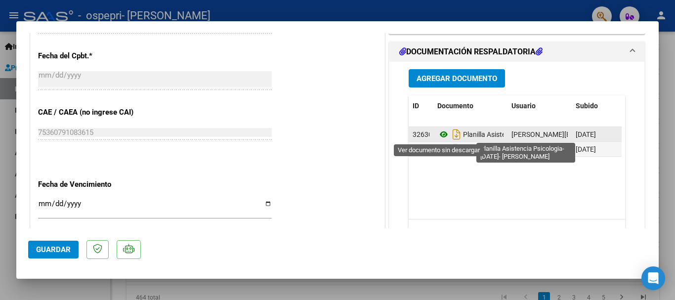
click at [439, 134] on icon at bounding box center [443, 134] width 13 height 12
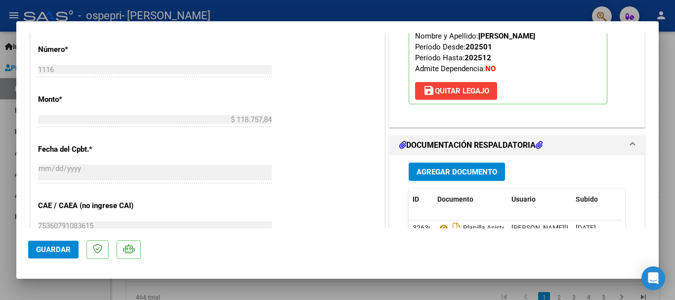
scroll to position [494, 0]
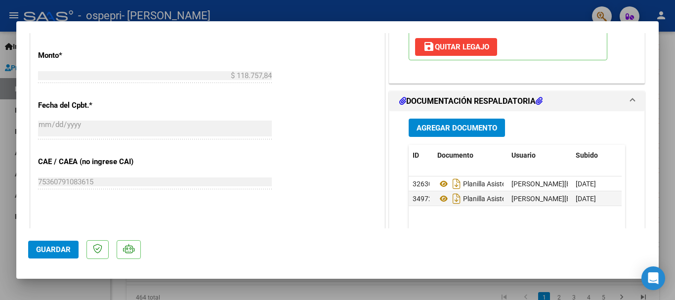
click at [539, 99] on icon at bounding box center [539, 101] width 7 height 8
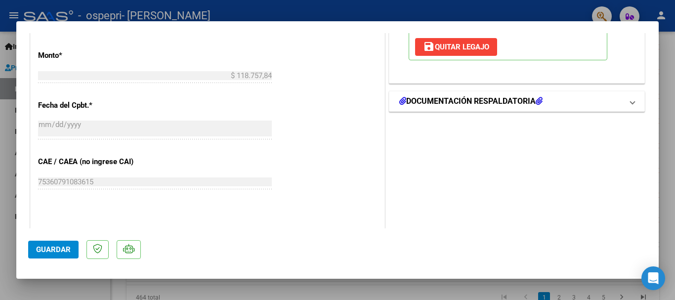
click at [540, 103] on icon at bounding box center [539, 101] width 7 height 8
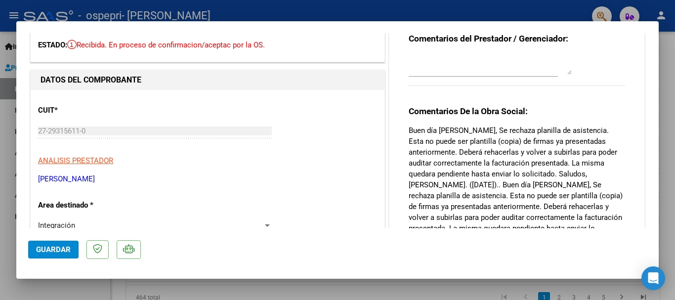
scroll to position [99, 0]
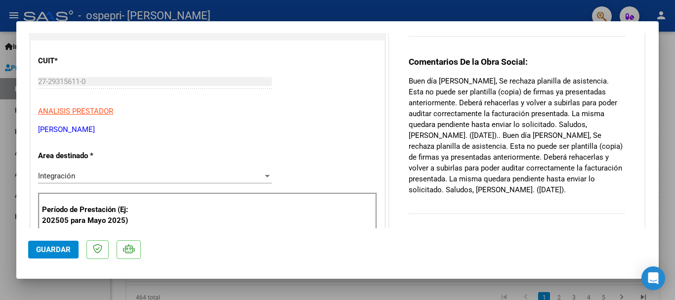
click at [7, 117] on div at bounding box center [337, 150] width 675 height 300
type input "$ 0,00"
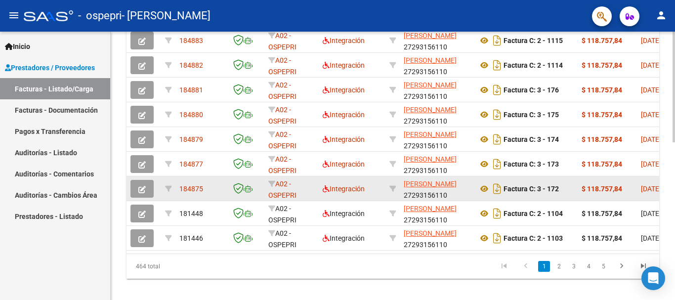
scroll to position [383, 0]
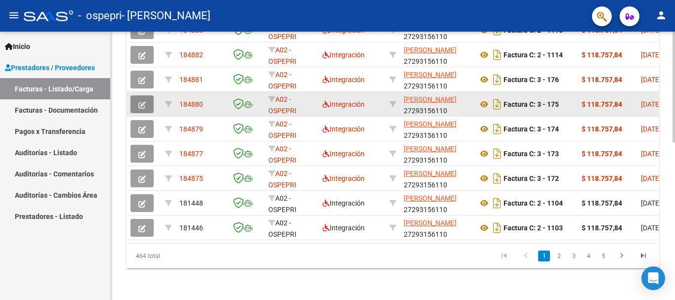
click at [146, 95] on button "button" at bounding box center [141, 104] width 23 height 18
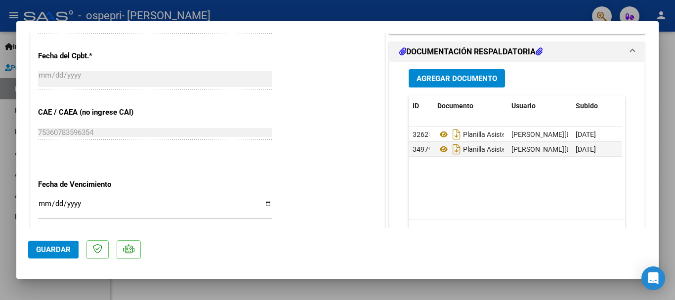
scroll to position [247, 0]
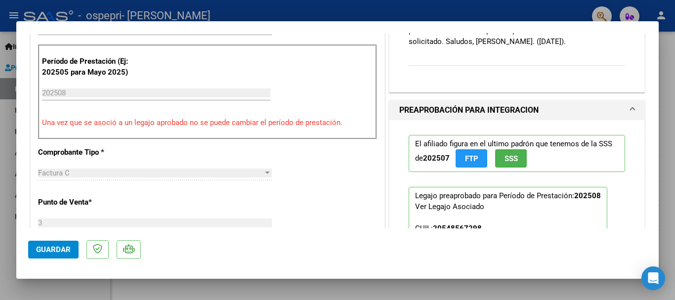
drag, startPoint x: 4, startPoint y: 135, endPoint x: 7, endPoint y: 131, distance: 5.1
click at [5, 133] on div at bounding box center [337, 150] width 675 height 300
type input "$ 0,00"
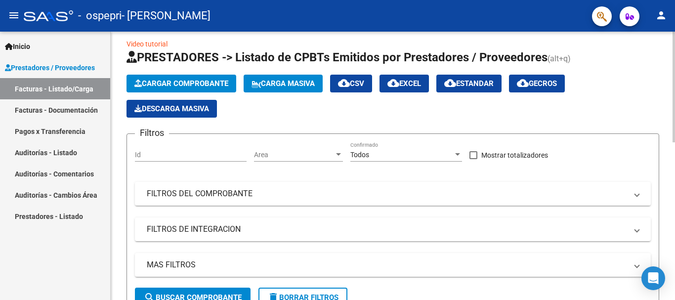
scroll to position [0, 0]
